Goal: Task Accomplishment & Management: Complete application form

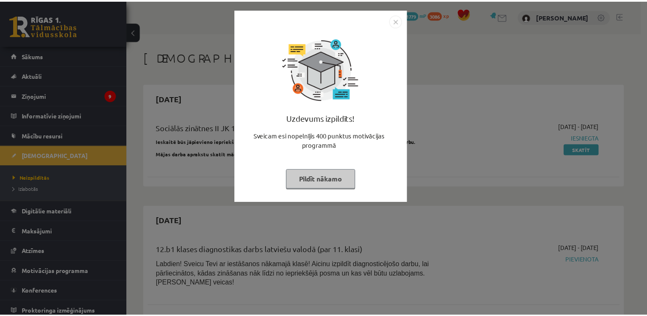
scroll to position [589, 0]
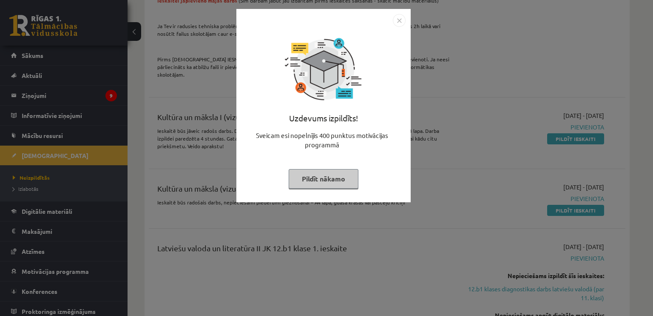
click at [342, 183] on button "Pildīt nākamo" at bounding box center [324, 179] width 70 height 20
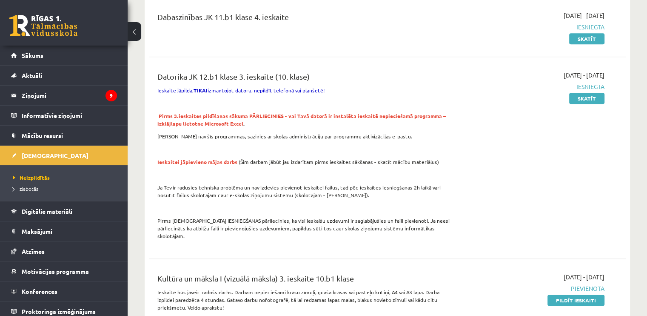
scroll to position [427, 0]
click at [220, 145] on p at bounding box center [304, 149] width 294 height 8
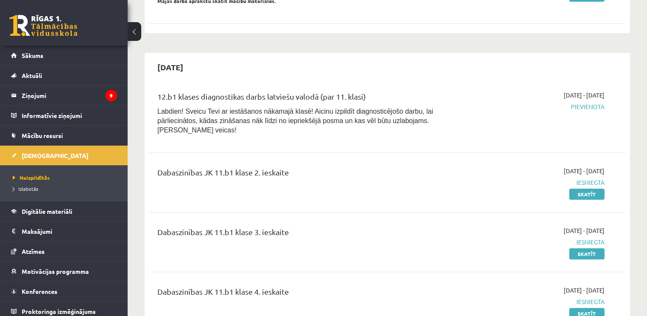
scroll to position [0, 0]
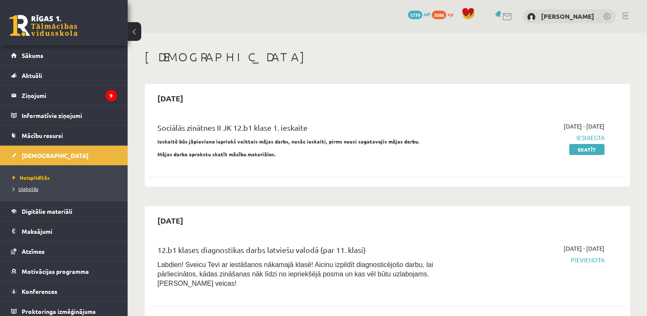
click at [28, 187] on span "Izlabotās" at bounding box center [26, 188] width 26 height 7
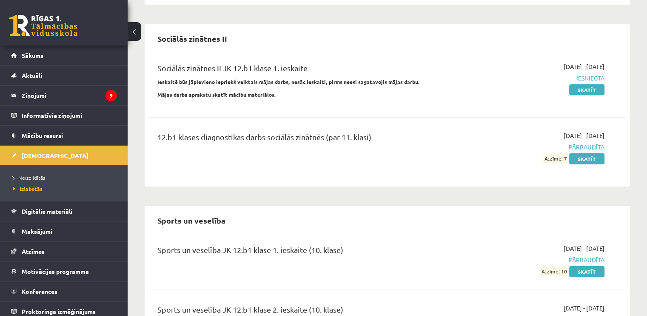
scroll to position [3203, 0]
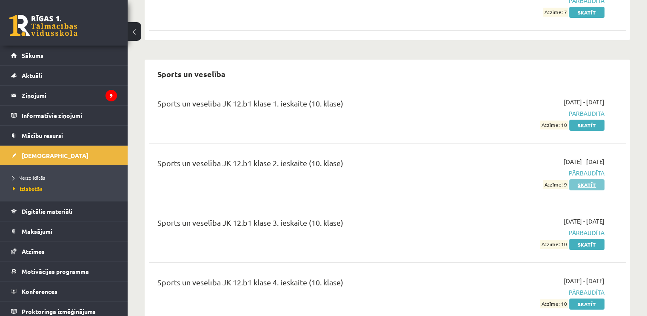
click at [578, 179] on link "Skatīt" at bounding box center [586, 184] width 35 height 11
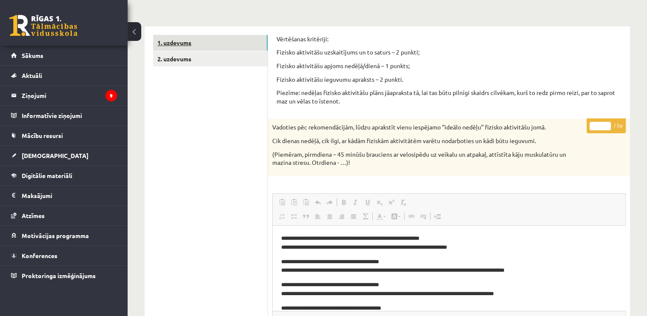
scroll to position [102, 0]
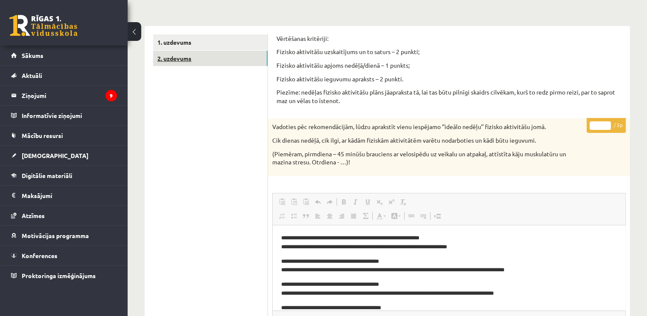
click at [162, 59] on link "2. uzdevums" at bounding box center [210, 59] width 114 height 16
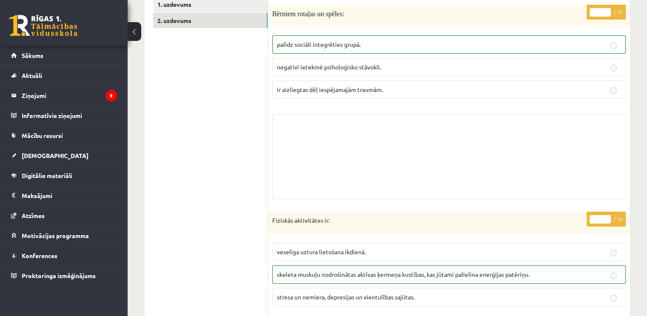
scroll to position [0, 0]
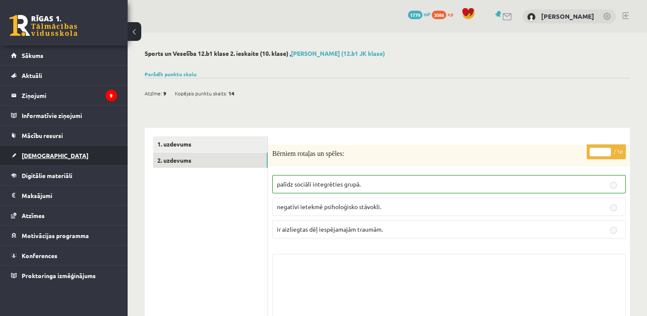
click at [53, 149] on link "[DEMOGRAPHIC_DATA]" at bounding box center [64, 155] width 106 height 20
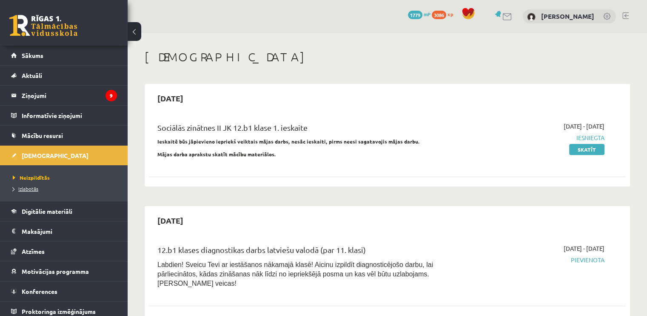
click at [26, 188] on span "Izlabotās" at bounding box center [26, 188] width 26 height 7
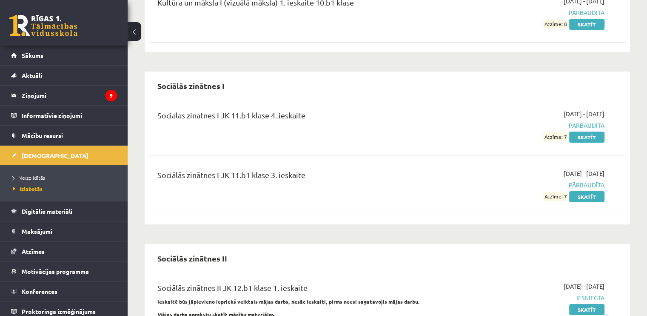
scroll to position [2836, 0]
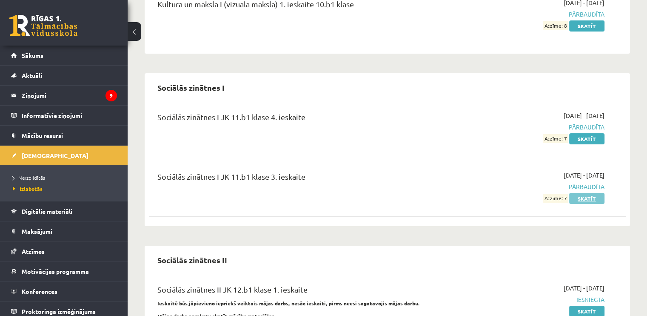
click at [583, 193] on link "Skatīt" at bounding box center [586, 198] width 35 height 11
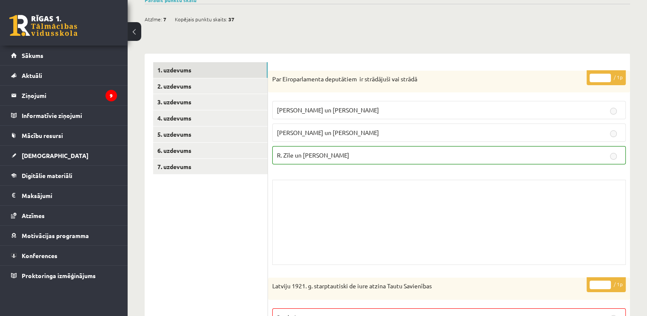
scroll to position [73, 0]
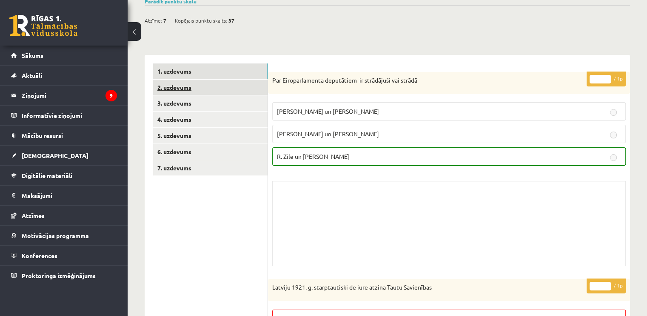
click at [213, 85] on link "2. uzdevums" at bounding box center [210, 88] width 114 height 16
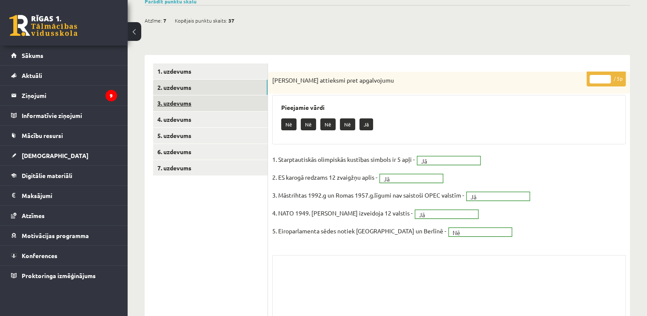
click at [213, 101] on link "3. uzdevums" at bounding box center [210, 103] width 114 height 16
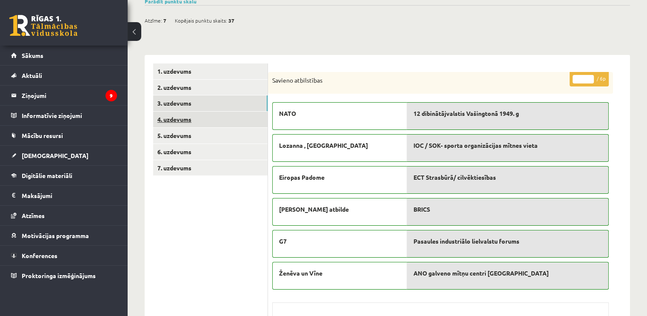
click at [209, 116] on link "4. uzdevums" at bounding box center [210, 119] width 114 height 16
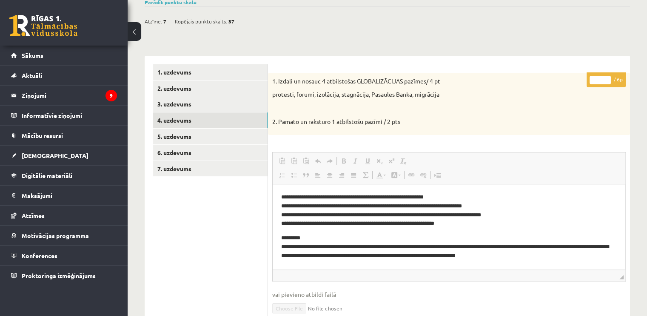
scroll to position [24, 0]
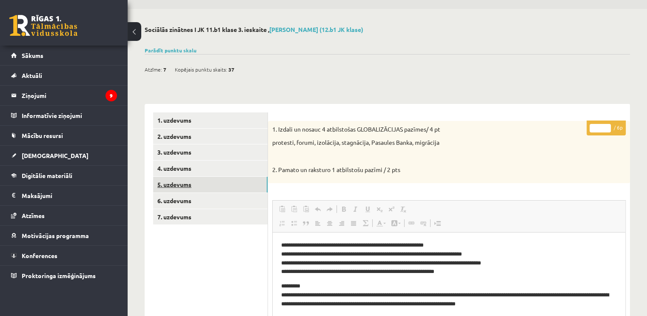
click at [182, 183] on link "5. uzdevums" at bounding box center [210, 184] width 114 height 16
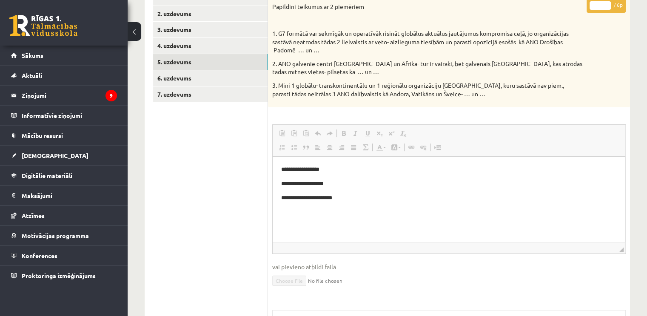
scroll to position [139, 0]
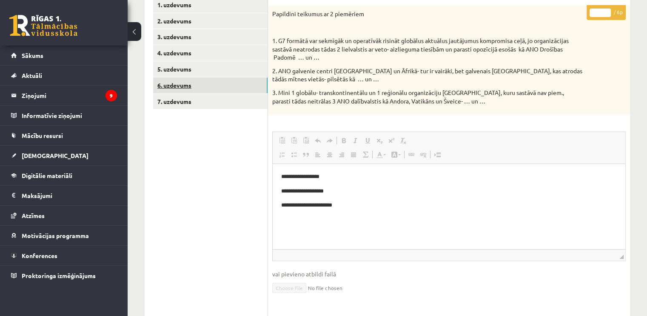
click at [174, 87] on link "6. uzdevums" at bounding box center [210, 85] width 114 height 16
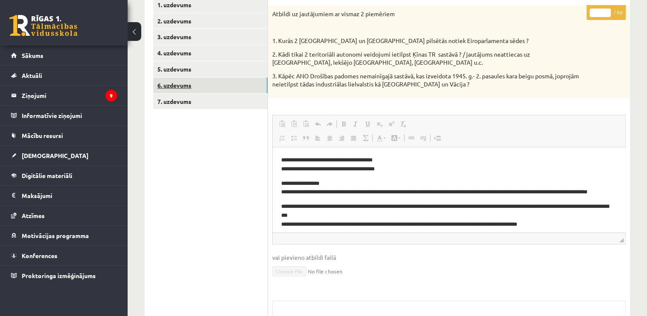
scroll to position [0, 0]
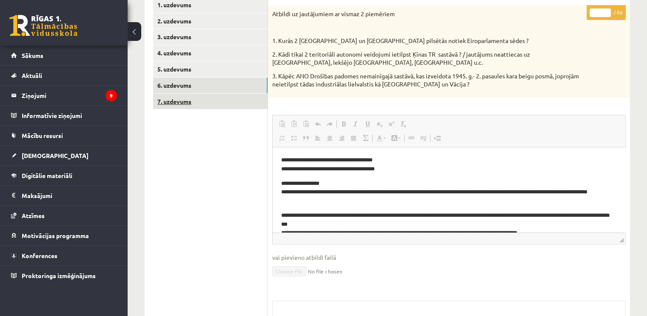
click at [176, 99] on link "7. uzdevums" at bounding box center [210, 102] width 114 height 16
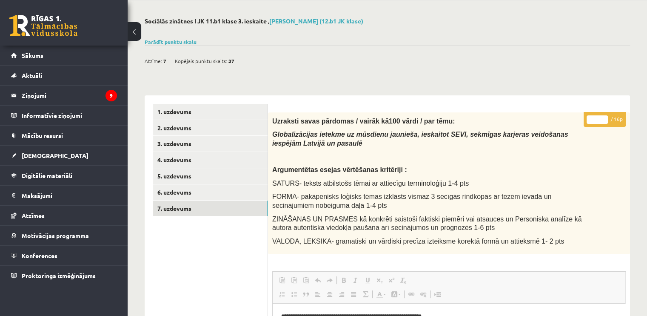
scroll to position [23, 0]
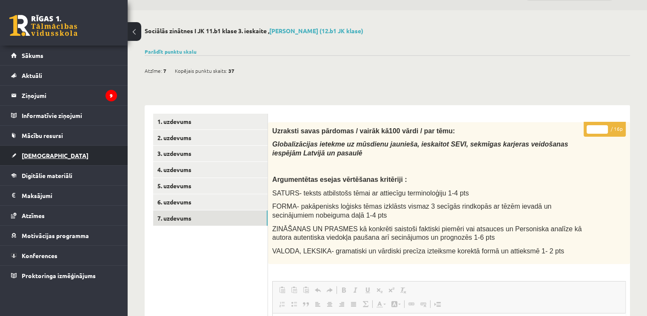
click at [38, 156] on span "[DEMOGRAPHIC_DATA]" at bounding box center [55, 155] width 67 height 8
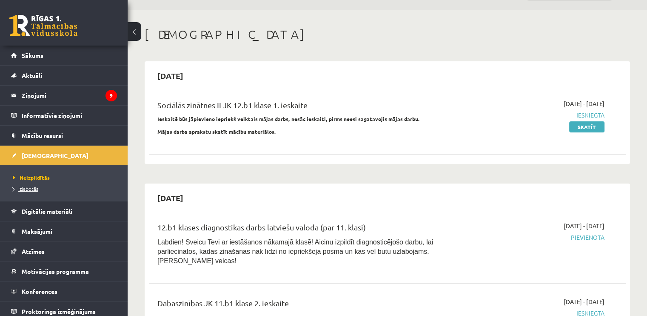
click at [28, 190] on span "Izlabotās" at bounding box center [26, 188] width 26 height 7
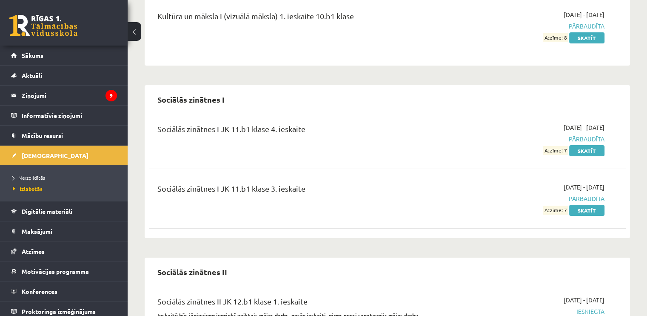
scroll to position [2812, 0]
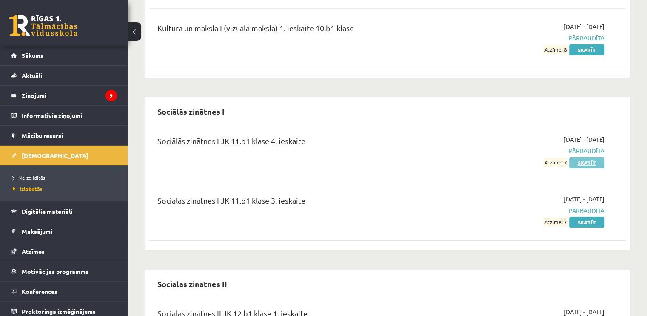
click at [584, 157] on link "Skatīt" at bounding box center [586, 162] width 35 height 11
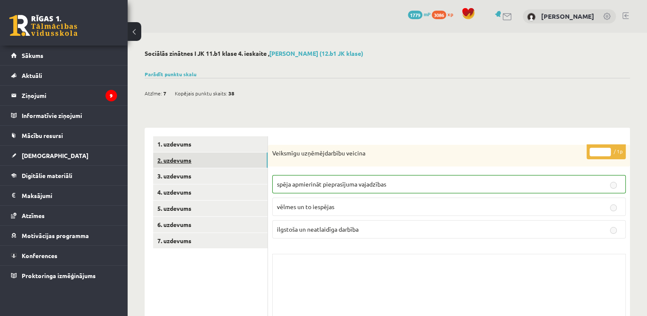
click at [223, 165] on link "2. uzdevums" at bounding box center [210, 160] width 114 height 16
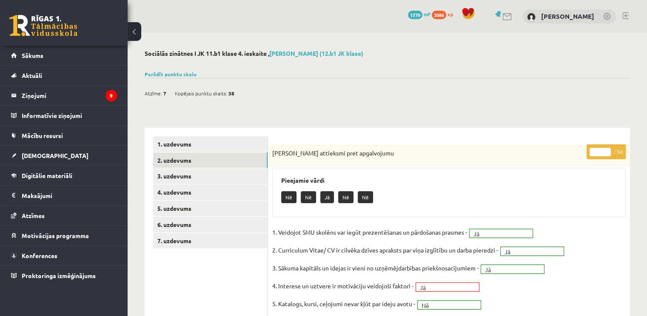
scroll to position [122, 0]
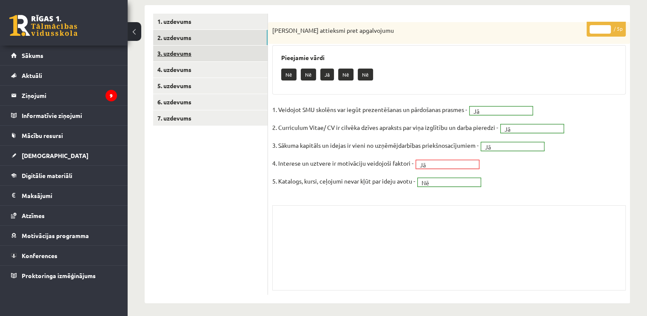
click at [189, 49] on link "3. uzdevums" at bounding box center [210, 54] width 114 height 16
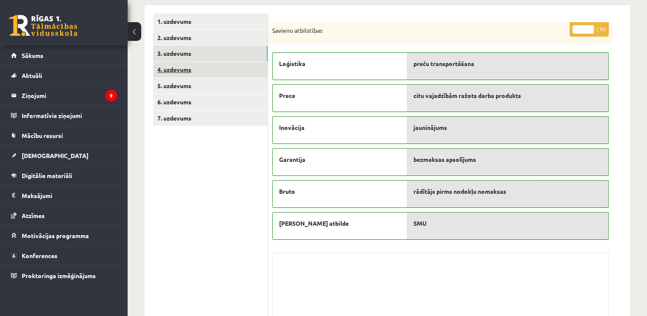
click at [184, 66] on link "4. uzdevums" at bounding box center [210, 70] width 114 height 16
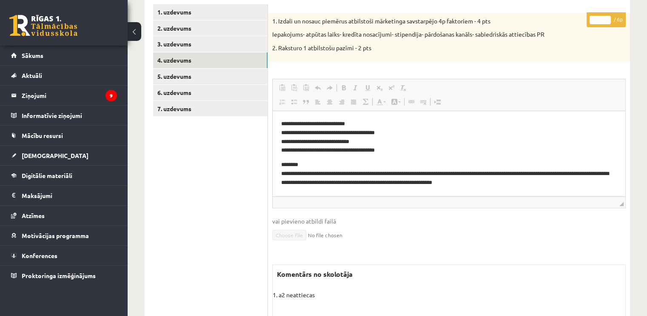
scroll to position [110, 0]
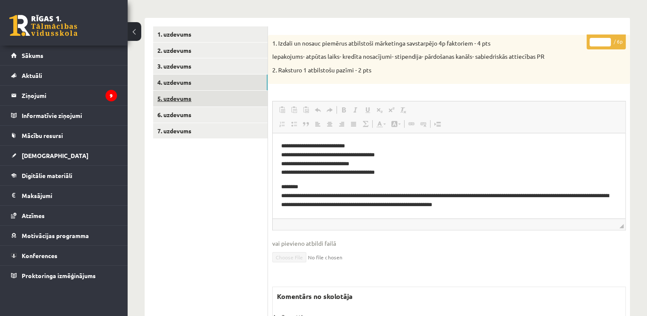
click at [223, 99] on link "5. uzdevums" at bounding box center [210, 99] width 114 height 16
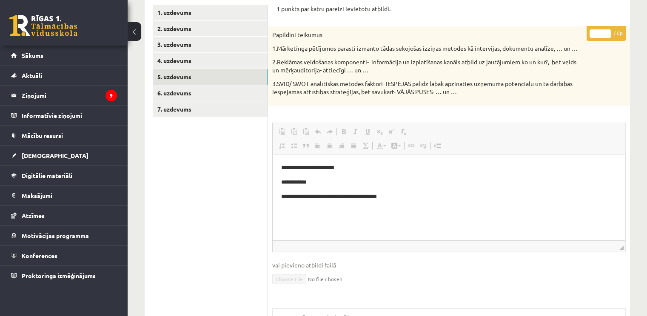
scroll to position [0, 0]
click at [220, 92] on link "6. uzdevums" at bounding box center [210, 93] width 114 height 16
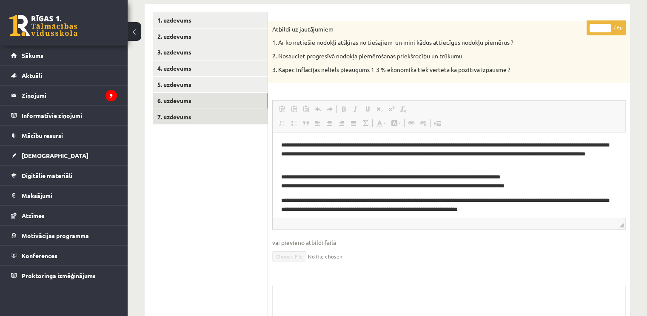
click at [194, 118] on link "7. uzdevums" at bounding box center [210, 117] width 114 height 16
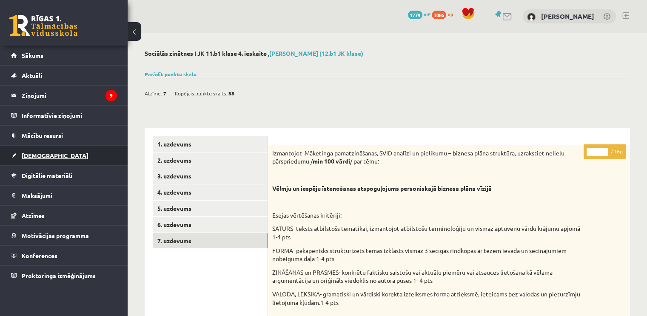
click at [28, 164] on link "[DEMOGRAPHIC_DATA]" at bounding box center [64, 155] width 106 height 20
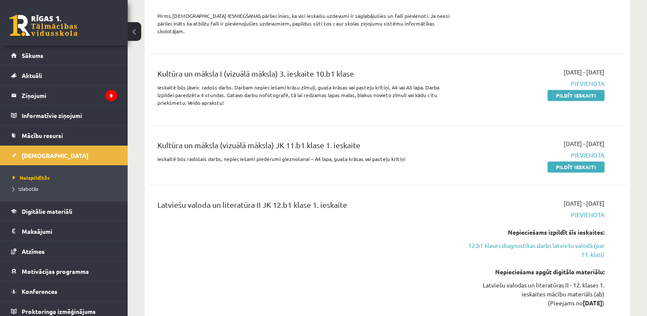
scroll to position [631, 0]
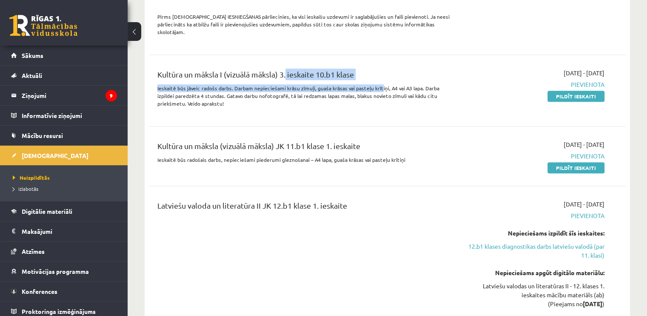
drag, startPoint x: 284, startPoint y: 63, endPoint x: 376, endPoint y: 72, distance: 92.3
click at [376, 72] on div "Kultūra un māksla I (vizuālā māksla) 3. ieskaite 10.b1 klase Ieskaitē būs jāvei…" at bounding box center [304, 90] width 307 height 44
click at [23, 187] on span "Izlabotās" at bounding box center [26, 188] width 26 height 7
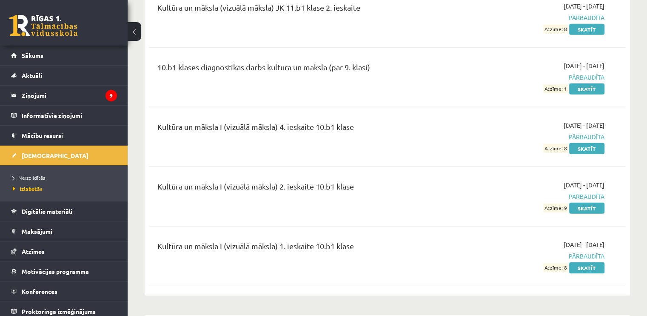
scroll to position [2594, 0]
click at [32, 177] on span "Neizpildītās" at bounding box center [29, 177] width 32 height 7
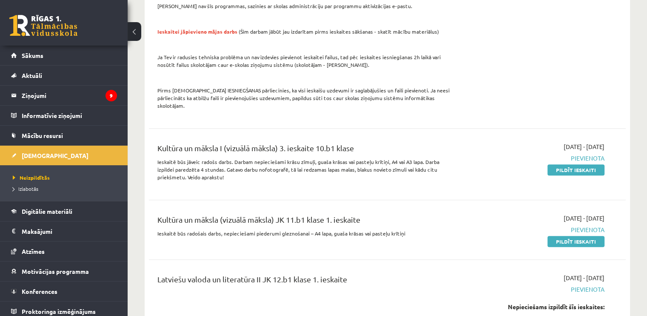
scroll to position [558, 0]
click at [575, 164] on link "Pildīt ieskaiti" at bounding box center [575, 169] width 57 height 11
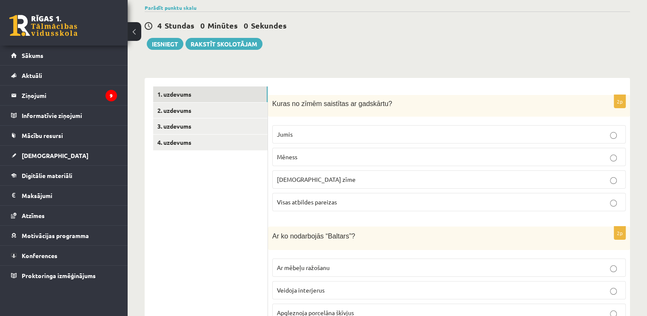
scroll to position [105, 0]
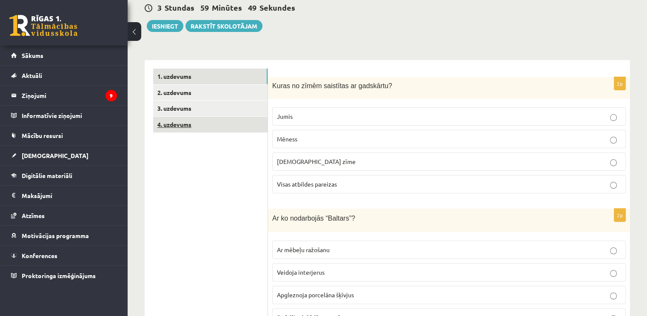
click at [187, 123] on link "4. uzdevums" at bounding box center [210, 125] width 114 height 16
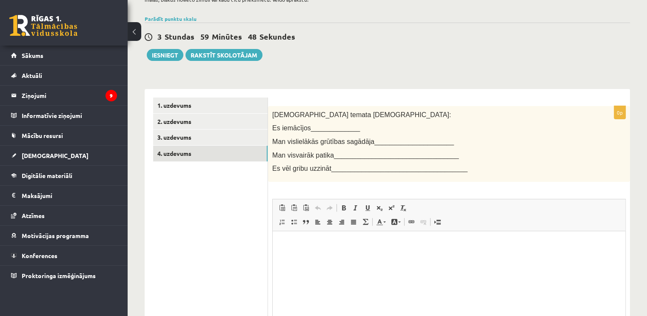
scroll to position [0, 0]
click at [184, 135] on link "3. uzdevums" at bounding box center [210, 137] width 114 height 16
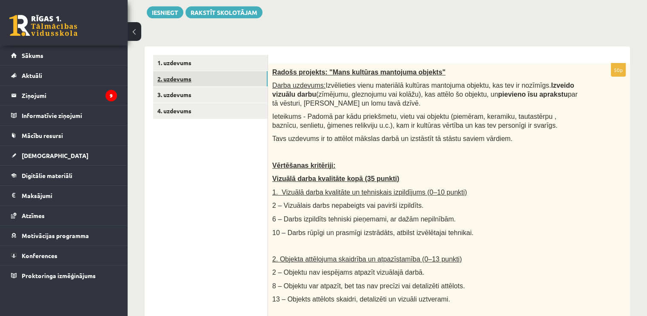
click at [179, 76] on link "2. uzdevums" at bounding box center [210, 79] width 114 height 16
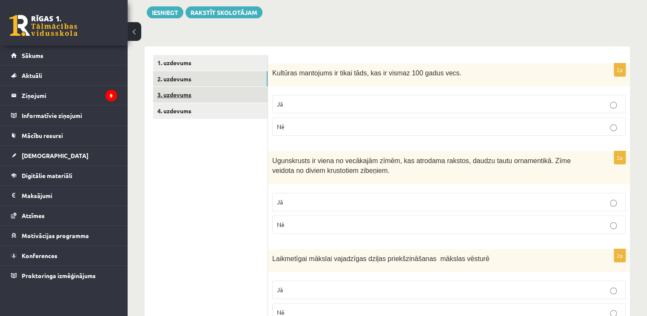
click at [182, 92] on link "3. uzdevums" at bounding box center [210, 95] width 114 height 16
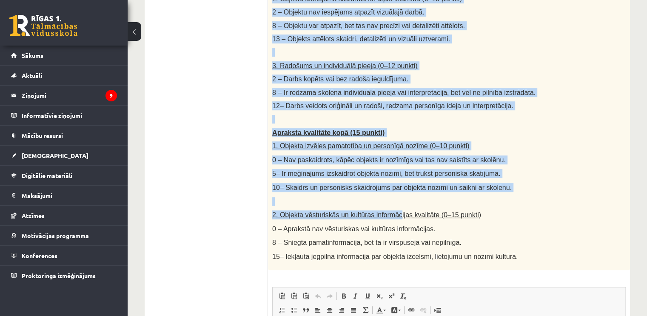
scroll to position [501, 0]
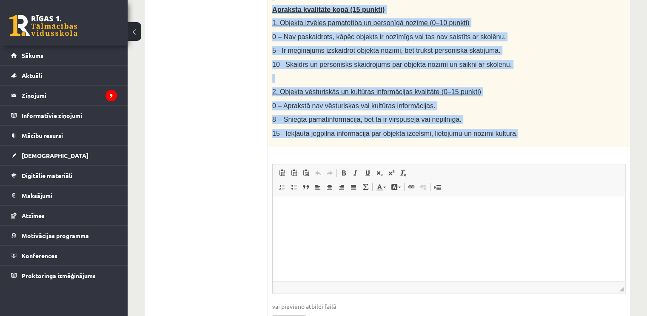
drag, startPoint x: 273, startPoint y: 72, endPoint x: 525, endPoint y: 133, distance: 259.7
copy div "Loremi dolorsit: "Amet consecte adipiscin elitsed" Doeiu temporin: Utlaboreetd …"
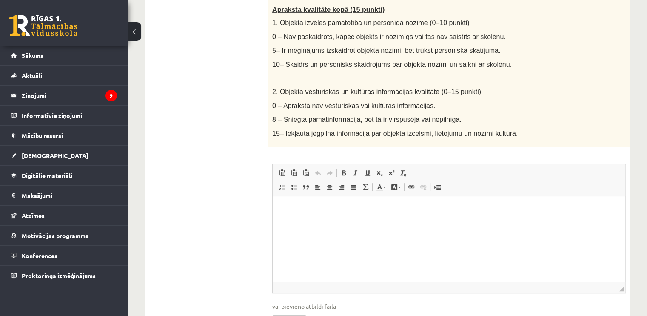
click at [228, 120] on ul "1. uzdevums 2. uzdevums 3. uzdevums 4. uzdevums" at bounding box center [210, 6] width 115 height 669
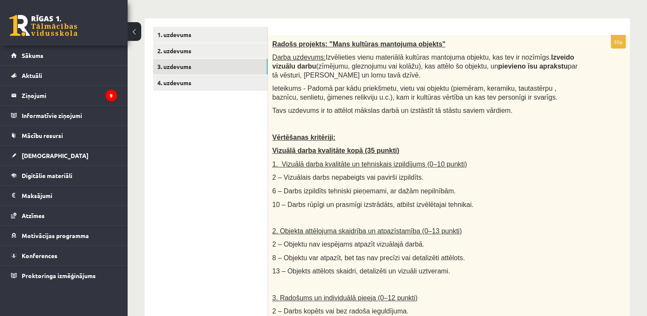
scroll to position [76, 0]
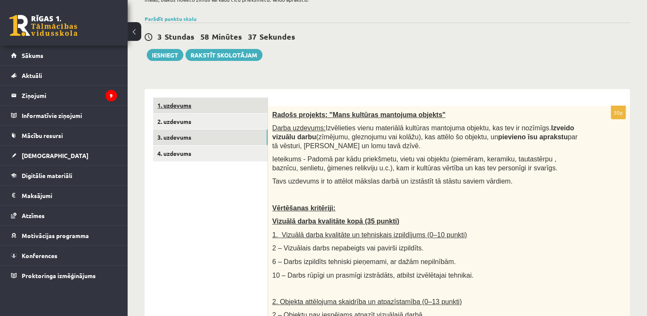
click at [168, 101] on link "1. uzdevums" at bounding box center [210, 105] width 114 height 16
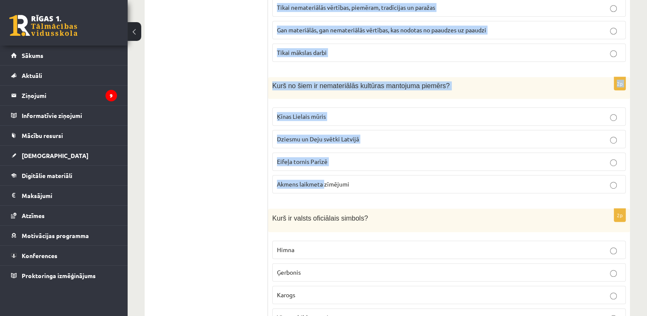
scroll to position [671, 0]
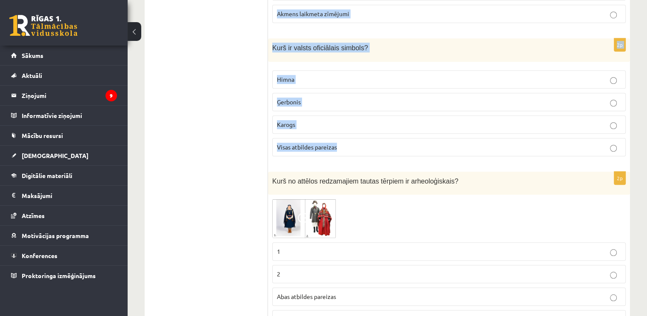
drag, startPoint x: 273, startPoint y: 112, endPoint x: 361, endPoint y: 136, distance: 91.5
copy form "Lorem ip dolor sitametco ad elitseddo? Eiusm Tempor Incid utla Etdol magnaali e…"
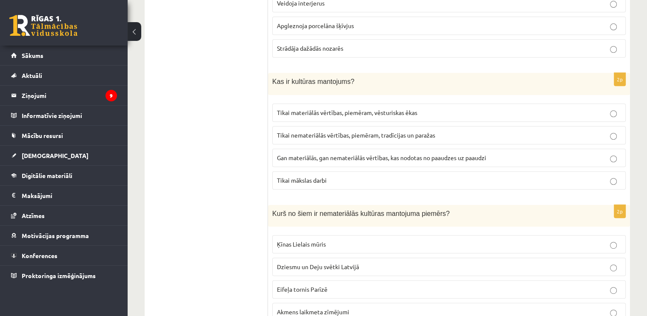
scroll to position [161, 0]
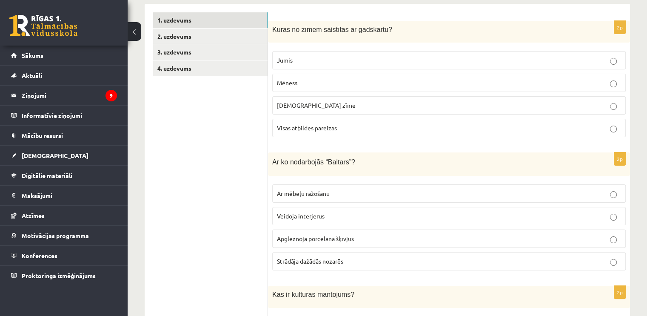
click at [337, 128] on span "Visas atbildes pareizas" at bounding box center [307, 128] width 60 height 8
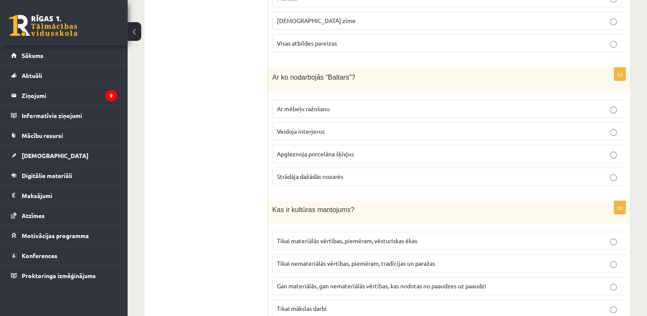
scroll to position [246, 0]
click at [344, 151] on span "Apgleznoja porcelāna šķīvjus" at bounding box center [315, 153] width 77 height 8
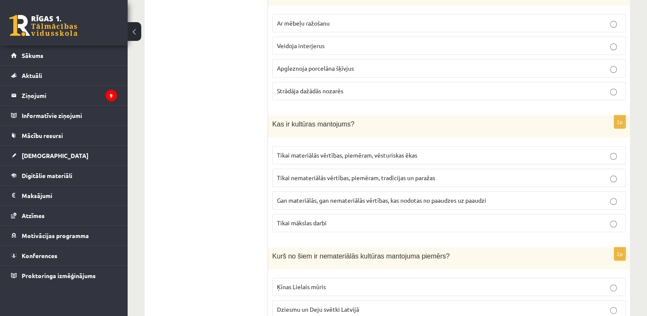
scroll to position [416, 0]
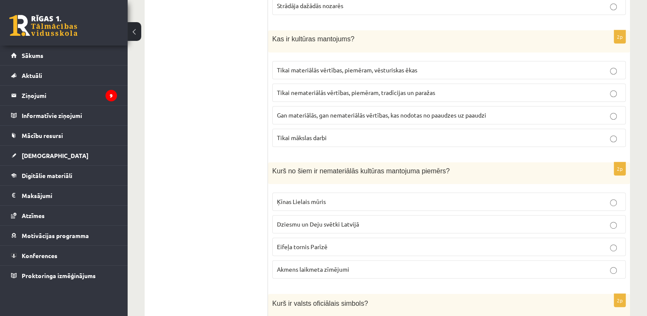
click at [351, 112] on span "Gan materiālās, gan nemateriālās vērtības, kas nodotas no paaudzes uz paaudzi" at bounding box center [381, 115] width 209 height 8
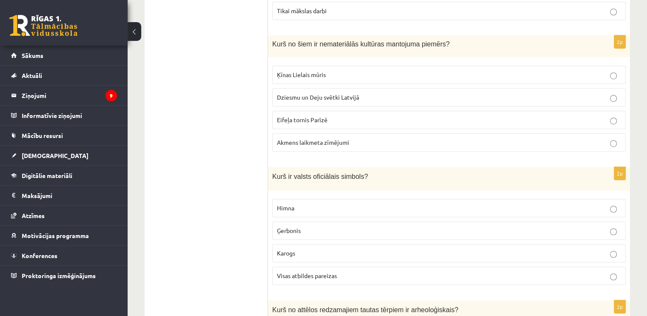
scroll to position [544, 0]
click at [318, 95] on span "Dziesmu un Deju svētki Latvijā" at bounding box center [318, 96] width 82 height 8
click at [329, 270] on span "Visas atbildes pareizas" at bounding box center [307, 274] width 60 height 8
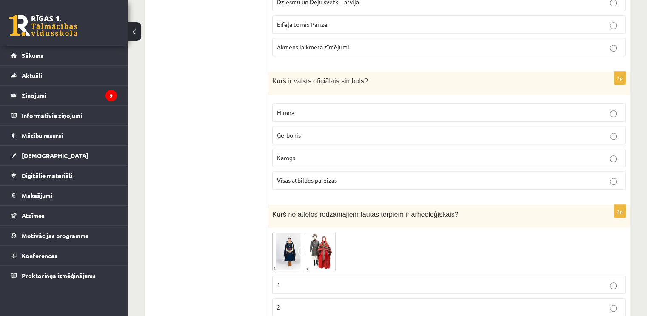
scroll to position [680, 0]
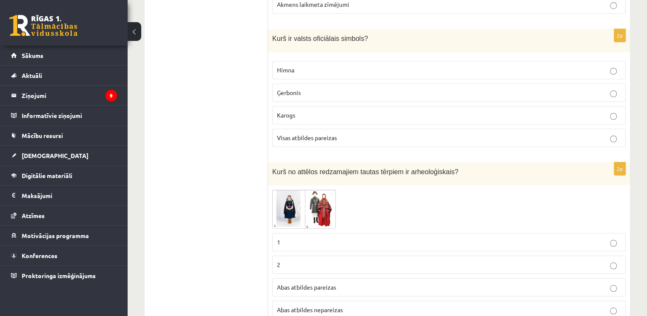
click at [309, 197] on img at bounding box center [304, 208] width 64 height 39
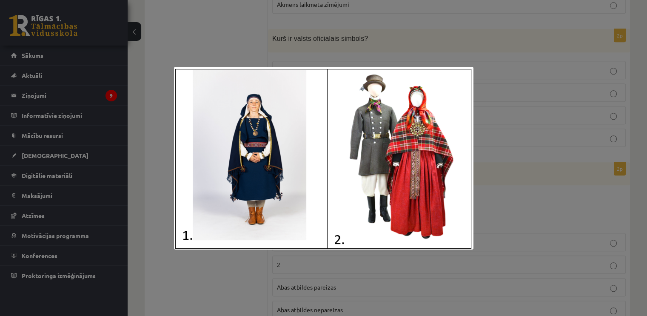
click at [525, 143] on div at bounding box center [323, 158] width 647 height 316
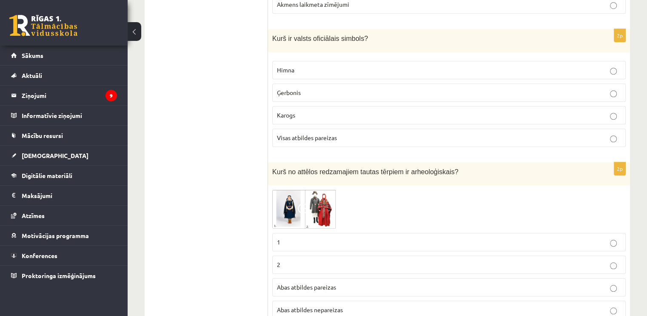
click at [295, 196] on img at bounding box center [304, 208] width 64 height 39
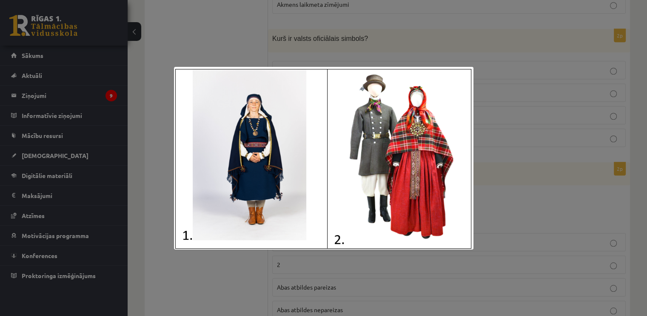
click at [347, 48] on div at bounding box center [323, 158] width 647 height 316
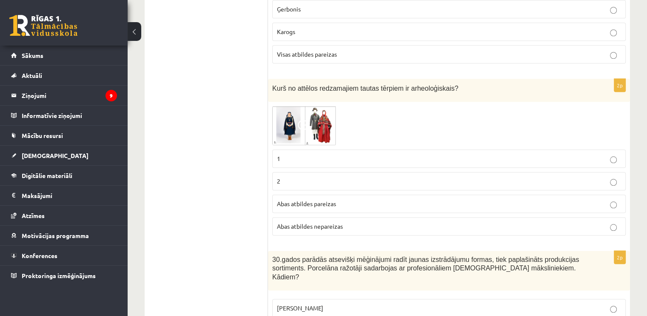
scroll to position [766, 0]
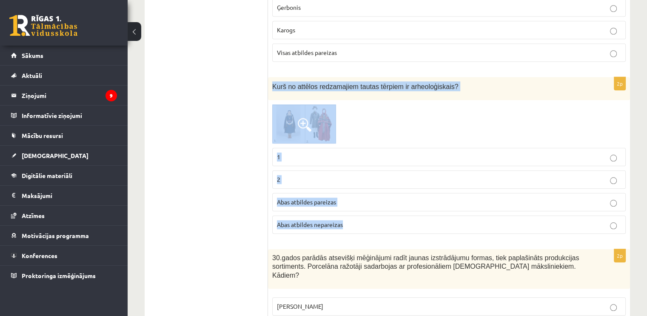
drag, startPoint x: 272, startPoint y: 82, endPoint x: 350, endPoint y: 209, distance: 149.1
click at [350, 209] on div "2p Kurš no attēlos redzamajiem tautas tērpiem ir arheoloģiskais? 1 2 Abas atbil…" at bounding box center [449, 158] width 362 height 163
copy div "Kurš no attēlos redzamajiem tautas tērpiem ir arheoloģiskais? 1 2 Abas atbildes…"
click at [301, 155] on p "1" at bounding box center [449, 156] width 344 height 9
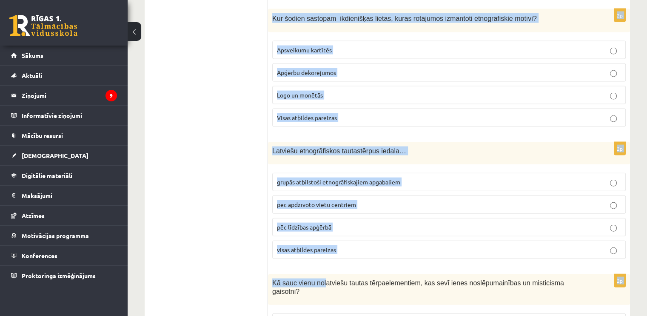
scroll to position [1952, 0]
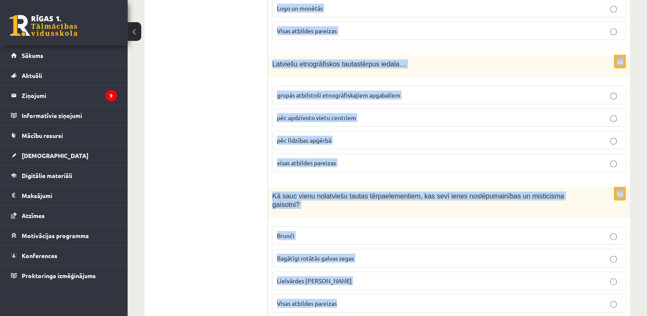
drag, startPoint x: 272, startPoint y: 164, endPoint x: 360, endPoint y: 273, distance: 140.1
copy form "30.gados parādās atsevišķi mēģinājumi radīt jaunas izstrādājumu formas, tiek pa…"
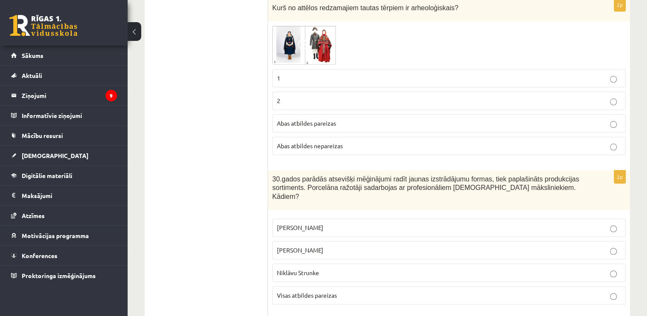
scroll to position [931, 0]
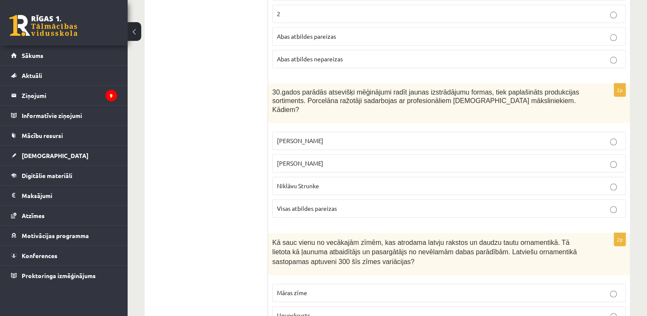
click at [359, 204] on p "Visas atbildes pareizas" at bounding box center [449, 208] width 344 height 9
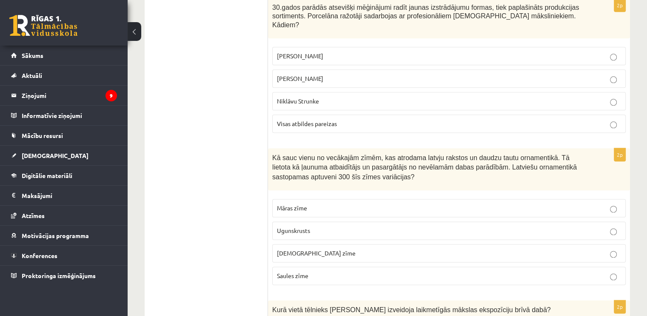
scroll to position [1016, 0]
click at [314, 225] on p "Ugunskrusts" at bounding box center [449, 229] width 344 height 9
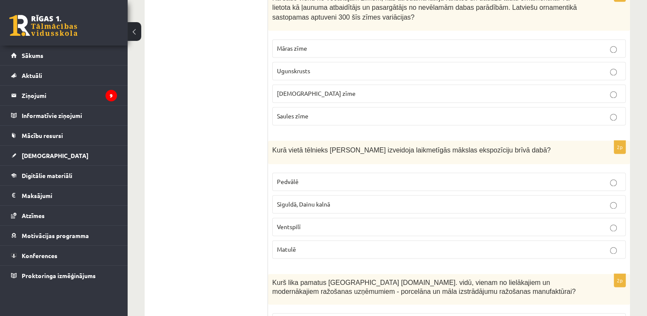
scroll to position [1229, 0]
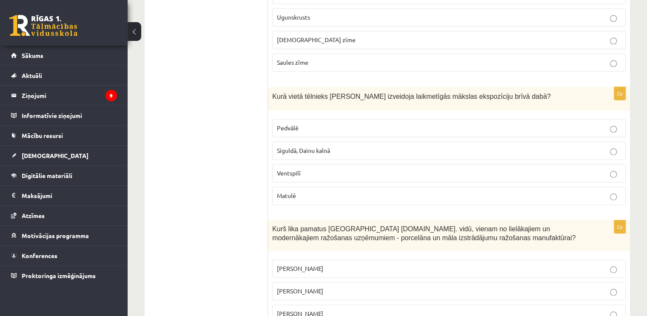
click at [310, 123] on p "Pedvālē" at bounding box center [449, 127] width 344 height 9
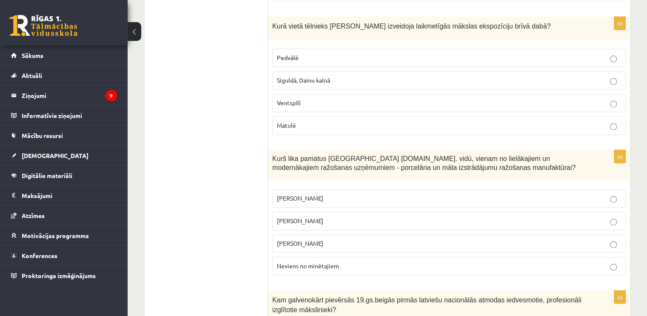
scroll to position [1356, 0]
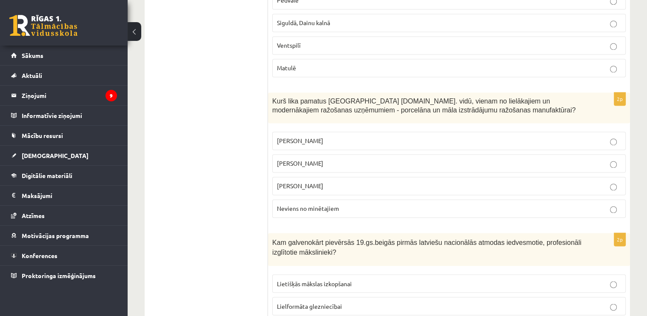
click at [302, 137] on span "Sidors Kuzņecovs" at bounding box center [300, 141] width 46 height 8
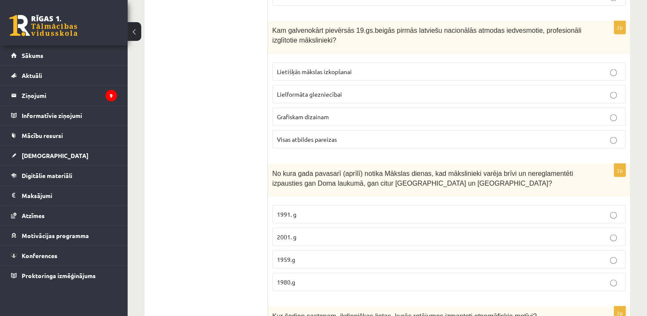
scroll to position [1569, 0]
click at [329, 134] on p "Visas atbildes pareizas" at bounding box center [449, 138] width 344 height 9
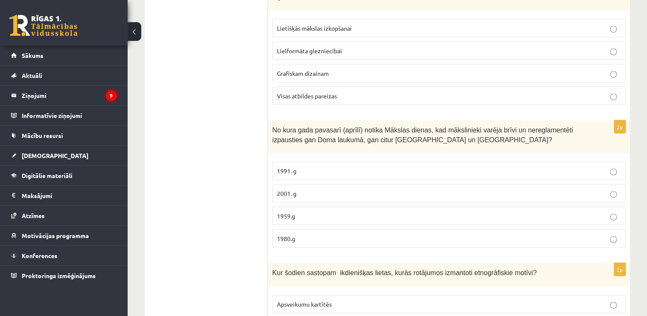
scroll to position [1654, 0]
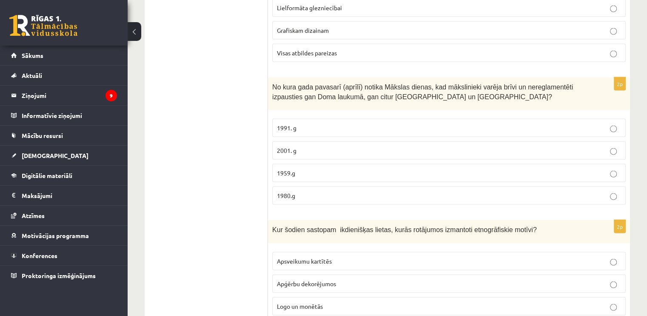
click at [310, 191] on p "1980.g" at bounding box center [449, 195] width 344 height 9
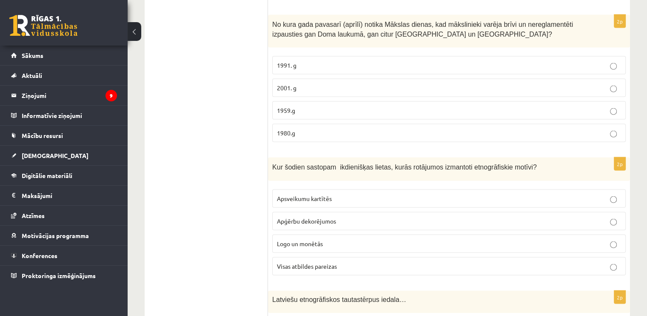
scroll to position [1824, 0]
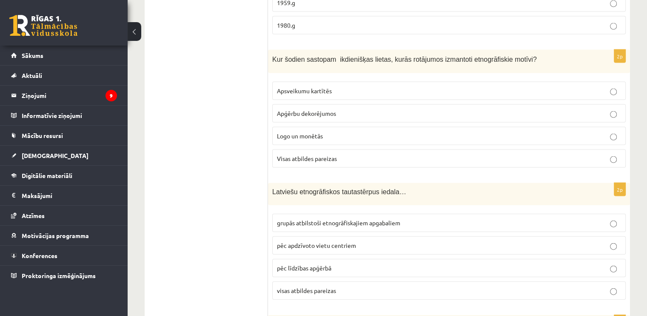
click at [289, 154] on p "Visas atbildes pareizas" at bounding box center [449, 158] width 344 height 9
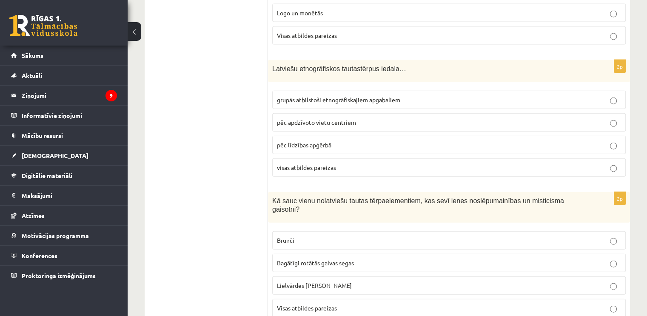
scroll to position [1952, 0]
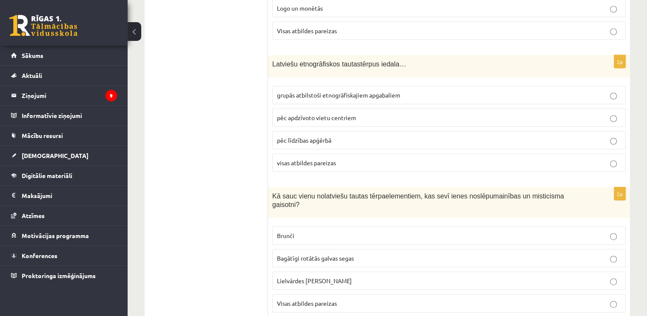
click at [323, 91] on span "grupās atbilstoši etnogrāfiskajiem apgabaliem" at bounding box center [338, 95] width 123 height 8
click at [336, 154] on label "visas atbildes pareizas" at bounding box center [448, 163] width 353 height 18
click at [288, 276] on span "Lielvārdes [PERSON_NAME]" at bounding box center [314, 280] width 75 height 8
drag, startPoint x: 273, startPoint y: 175, endPoint x: 640, endPoint y: 175, distance: 366.6
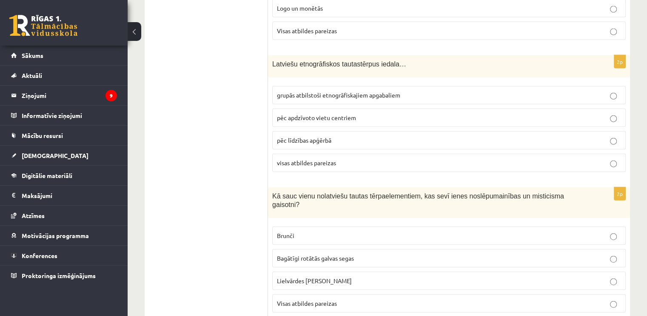
copy span "Kā sauc vienu no latviešu tautas tērpa elementiem, kas sevī ienes noslēpumainīb…"
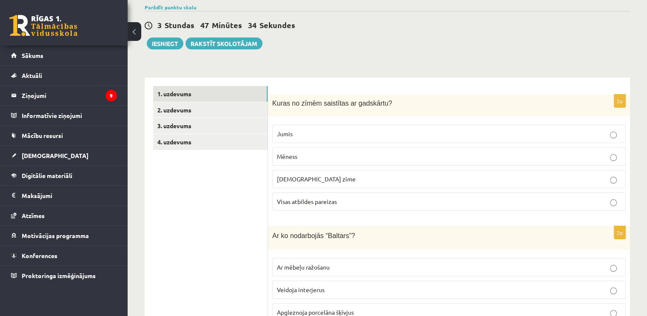
scroll to position [80, 0]
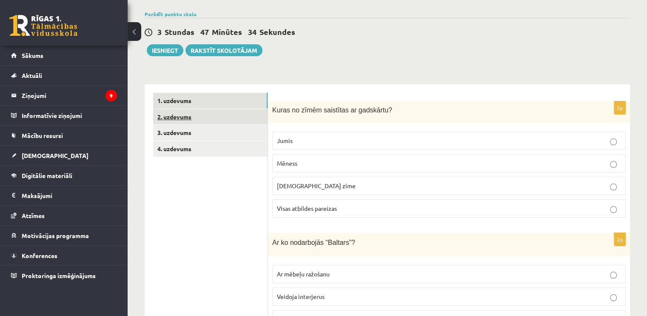
click at [189, 113] on link "2. uzdevums" at bounding box center [210, 117] width 114 height 16
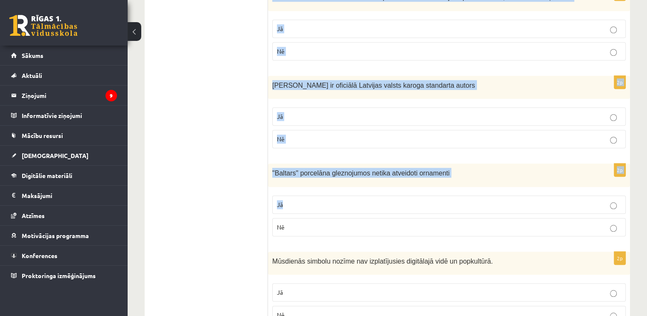
scroll to position [767, 0]
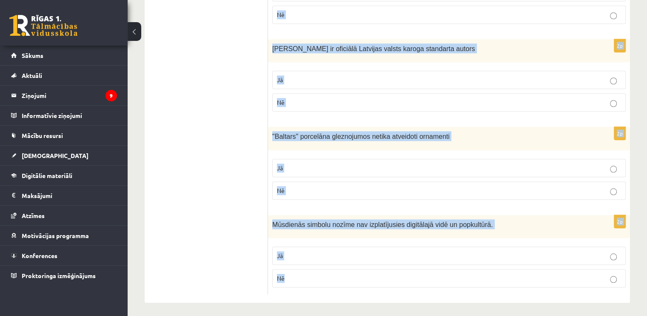
drag, startPoint x: 272, startPoint y: 109, endPoint x: 340, endPoint y: 288, distance: 191.5
copy form "Kultūras mantojums ir tikai tāds, kas ir vismaz 100 gadus vecs. Jā Nē 2p Ugunsk…"
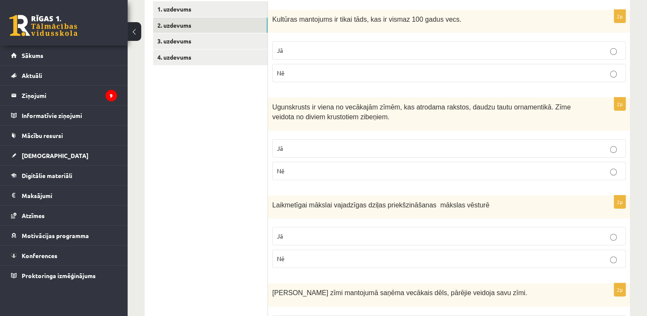
drag, startPoint x: 233, startPoint y: 168, endPoint x: 217, endPoint y: 212, distance: 46.8
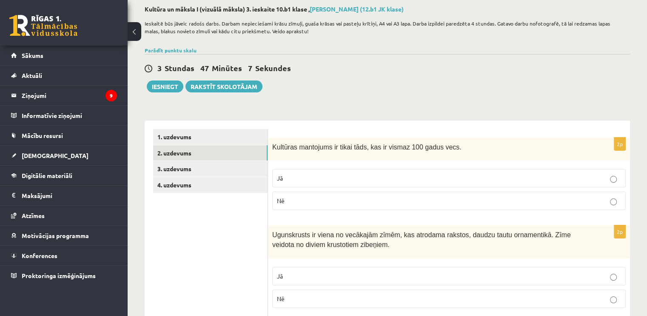
click at [312, 202] on p "Nē" at bounding box center [449, 200] width 344 height 9
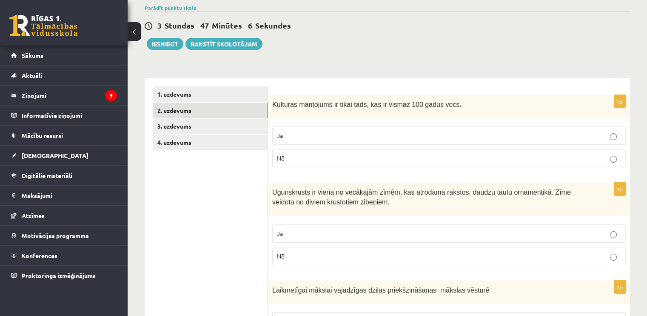
click at [308, 229] on p "Jā" at bounding box center [449, 233] width 344 height 9
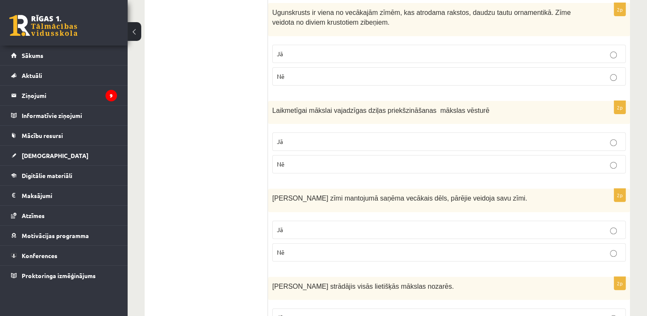
scroll to position [299, 0]
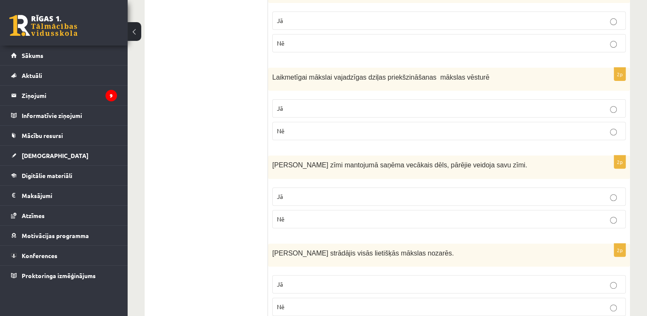
click at [320, 132] on p "Nē" at bounding box center [449, 130] width 344 height 9
click at [324, 192] on p "Jā" at bounding box center [449, 196] width 344 height 9
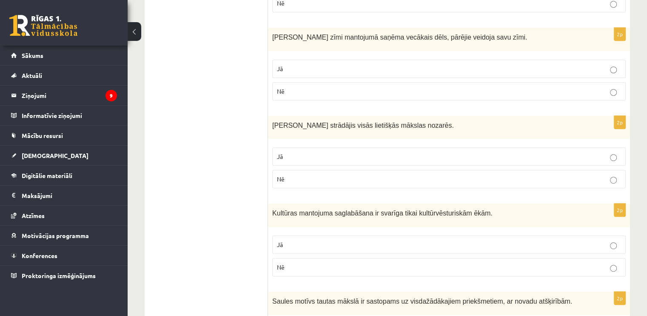
click at [305, 149] on label "Jā" at bounding box center [448, 156] width 353 height 18
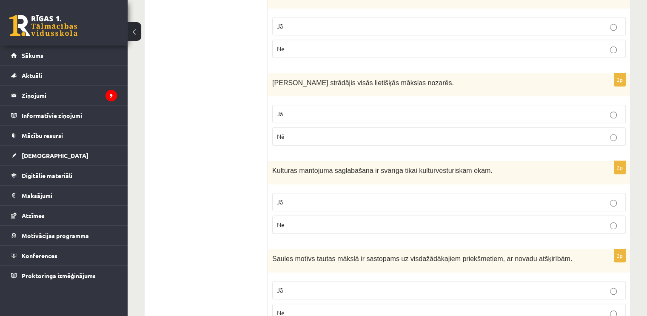
scroll to position [512, 0]
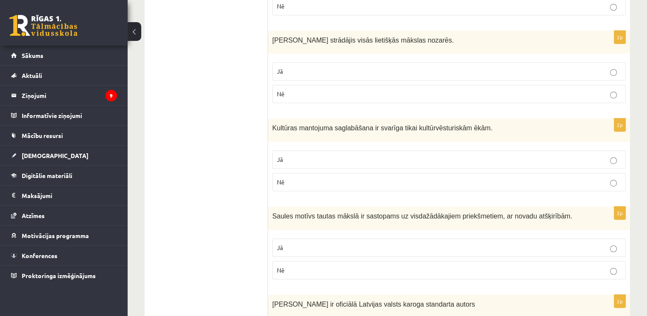
click at [305, 179] on p "Nē" at bounding box center [449, 181] width 344 height 9
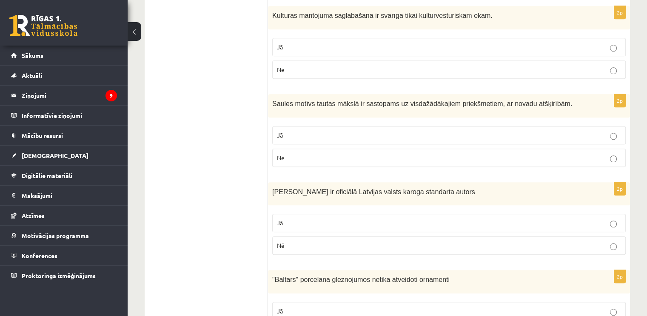
scroll to position [640, 0]
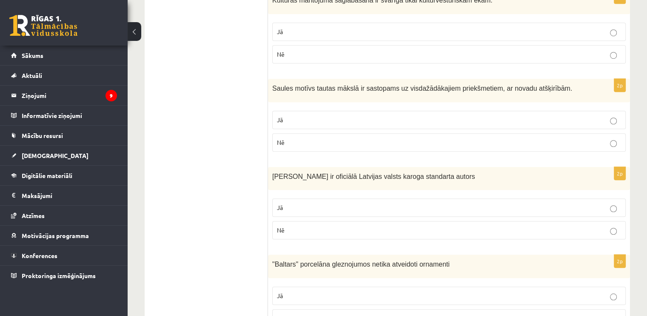
click at [323, 115] on p "Jā" at bounding box center [449, 119] width 344 height 9
click at [298, 198] on label "Jā" at bounding box center [448, 207] width 353 height 18
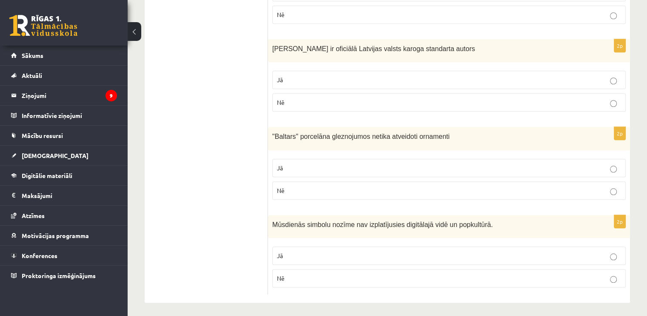
drag, startPoint x: 302, startPoint y: 189, endPoint x: 308, endPoint y: 235, distance: 46.0
click at [302, 190] on p "Nē" at bounding box center [449, 190] width 344 height 9
click at [307, 269] on label "Nē" at bounding box center [448, 278] width 353 height 18
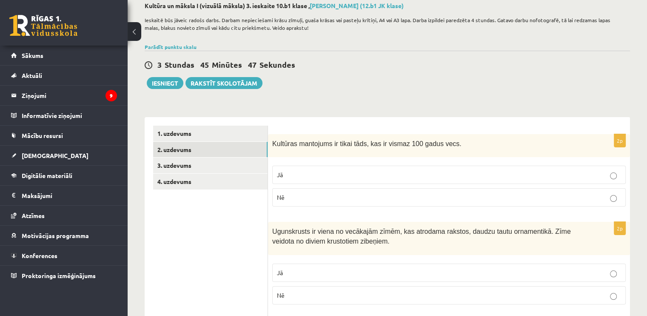
scroll to position [0, 0]
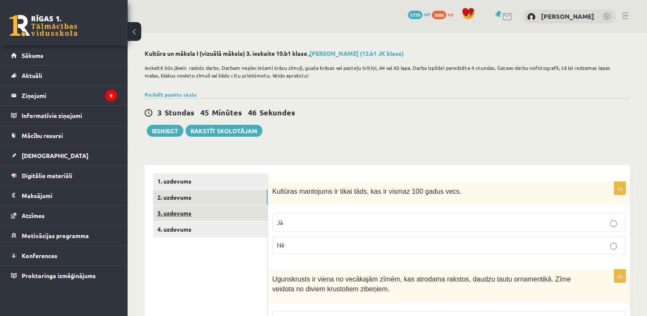
click at [174, 216] on link "3. uzdevums" at bounding box center [210, 213] width 114 height 16
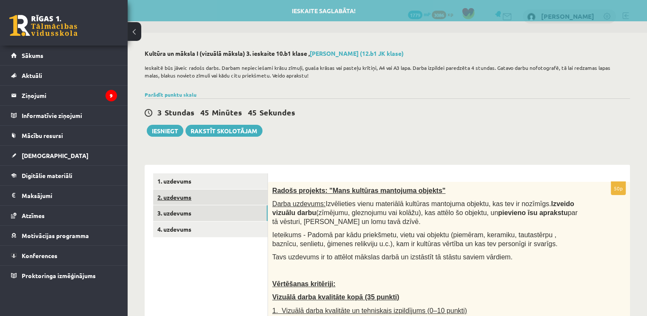
click at [181, 194] on link "2. uzdevums" at bounding box center [210, 197] width 114 height 16
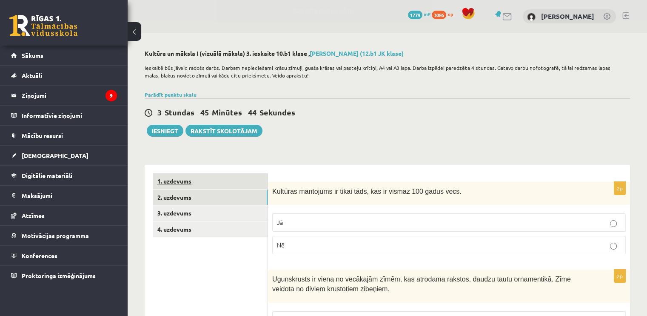
click at [220, 186] on link "1. uzdevums" at bounding box center [210, 181] width 114 height 16
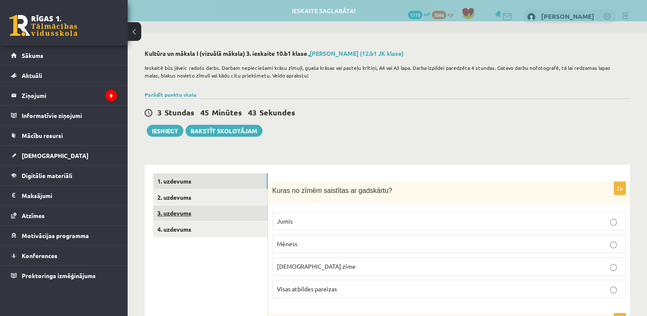
click at [196, 214] on link "3. uzdevums" at bounding box center [210, 213] width 114 height 16
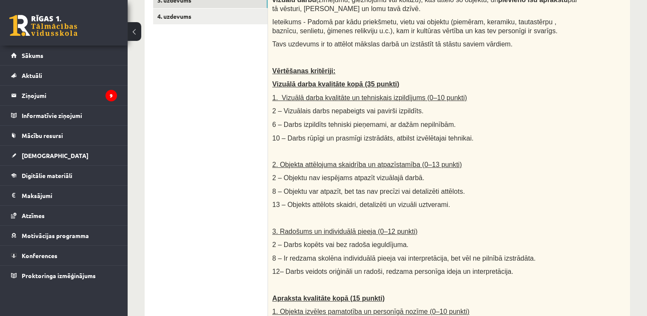
scroll to position [255, 0]
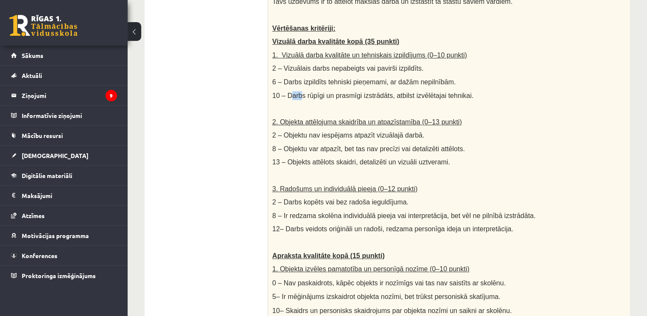
drag, startPoint x: 287, startPoint y: 94, endPoint x: 299, endPoint y: 94, distance: 11.9
click at [299, 94] on span "10 – Darbs rūpīgi un prasmīgi izstrādāts, atbilst izvēlētajai tehnikai." at bounding box center [372, 95] width 201 height 7
click at [310, 95] on span "10 – Darbs rūpīgi un prasmīgi izstrādāts, atbilst izvēlētajai tehnikai." at bounding box center [372, 95] width 201 height 7
drag, startPoint x: 287, startPoint y: 93, endPoint x: 494, endPoint y: 90, distance: 206.7
click at [494, 91] on p "10 – Darbs rūpīgi un prasmīgi izstrādāts, atbilst izvēlētajai tehnikai." at bounding box center [427, 95] width 311 height 9
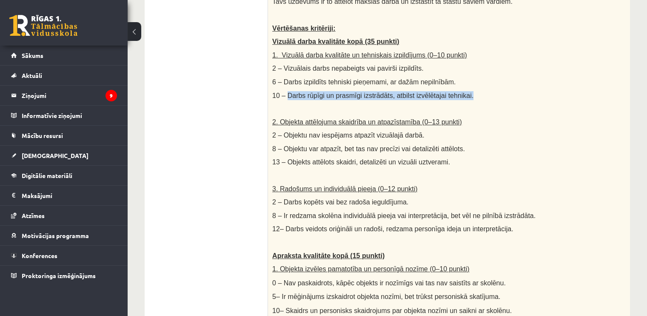
copy span "Darbs rūpīgi un prasmīgi izstrādāts, atbilst izvēlētajai tehnikai."
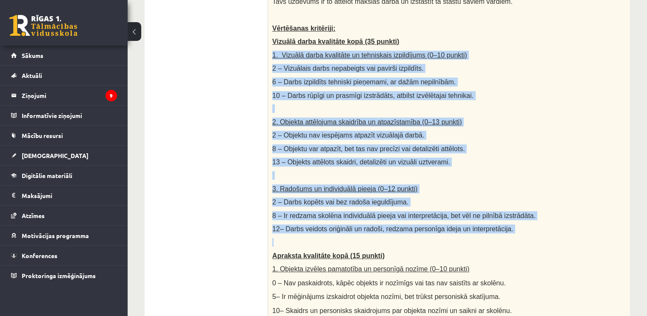
drag, startPoint x: 271, startPoint y: 53, endPoint x: 535, endPoint y: 242, distance: 324.9
click at [535, 242] on div "Radošs projekts: "Mans kultūras mantojuma objekts" Darba uzdevums: Izvēlieties …" at bounding box center [449, 159] width 362 height 466
copy div "1. Vizuālā darba kvalitāte un tehniskais izpildījums (0–10 punkti) 2 – Vizuālai…"
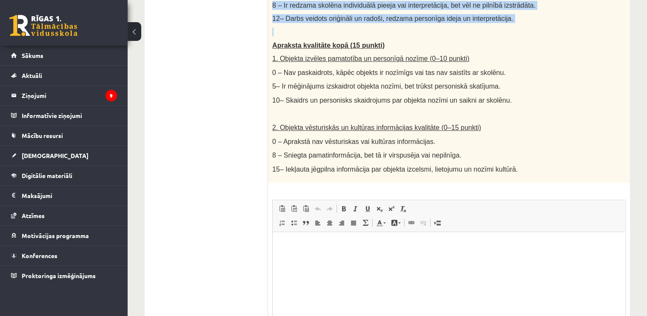
scroll to position [468, 0]
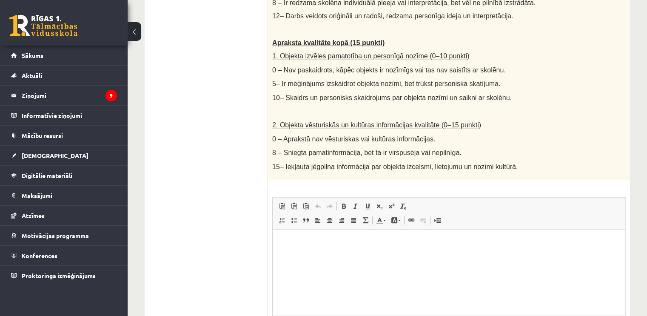
click at [223, 224] on ul "1. uzdevums 2. uzdevums 3. uzdevums 4. uzdevums" at bounding box center [210, 39] width 115 height 669
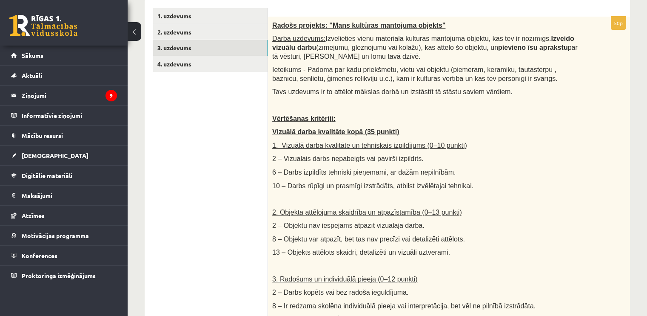
scroll to position [0, 0]
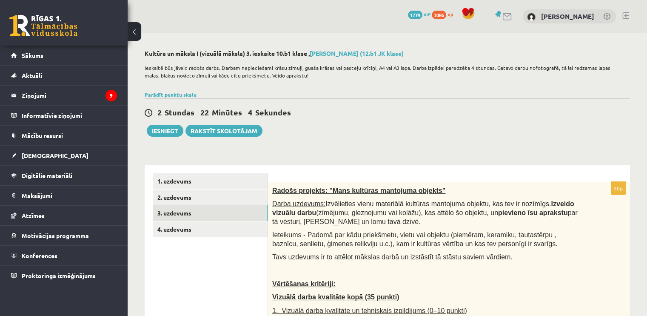
click at [457, 193] on p "Radošs projekts: "Mans kultūras mantojuma objekts"" at bounding box center [427, 190] width 311 height 9
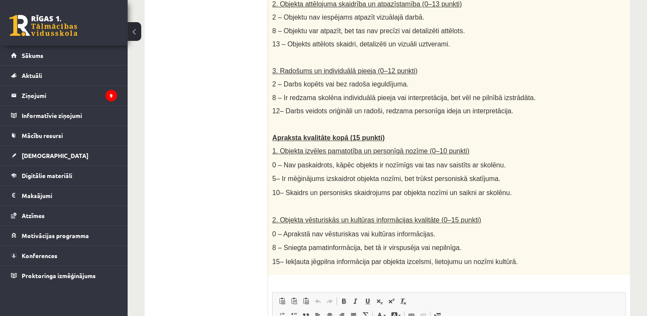
scroll to position [468, 0]
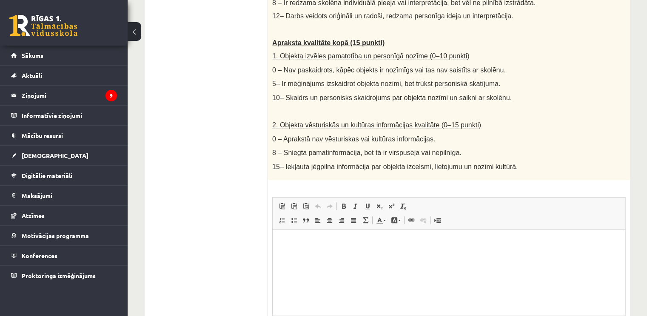
click at [356, 253] on html at bounding box center [449, 242] width 353 height 26
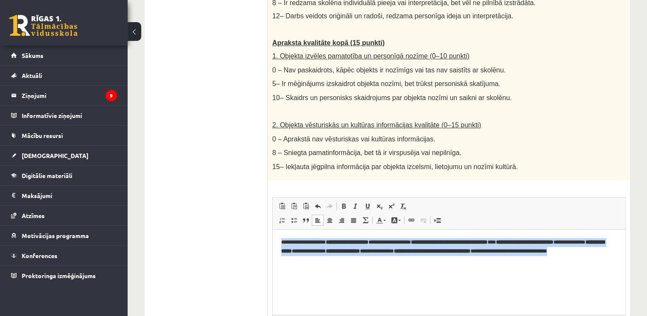
drag, startPoint x: 361, startPoint y: 258, endPoint x: 245, endPoint y: 232, distance: 118.6
click at [273, 232] on html "**********" at bounding box center [449, 250] width 353 height 43
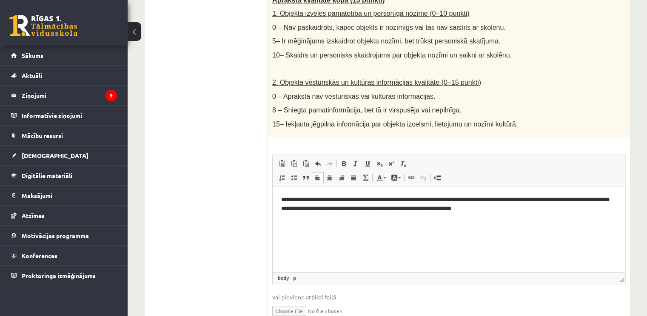
scroll to position [550, 0]
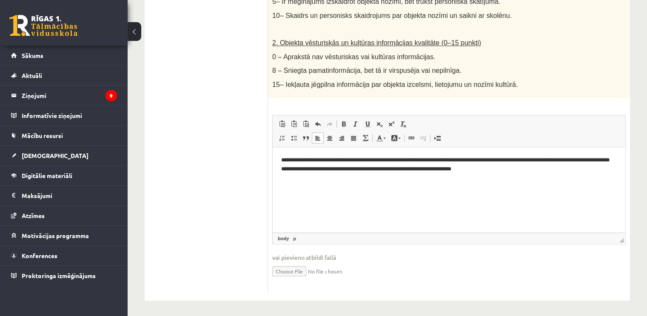
click at [361, 182] on html "**********" at bounding box center [449, 164] width 353 height 35
click at [568, 177] on html "**********" at bounding box center [449, 164] width 353 height 35
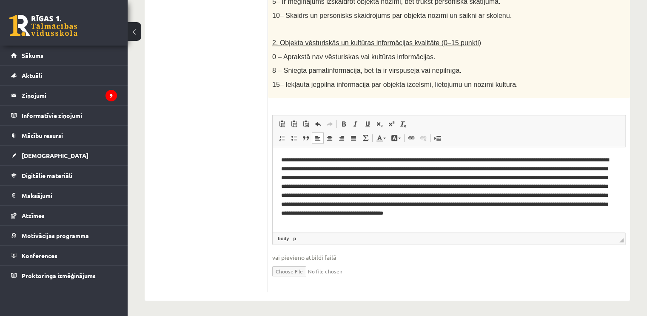
click at [293, 268] on input "file" at bounding box center [448, 270] width 353 height 17
type input "**********"
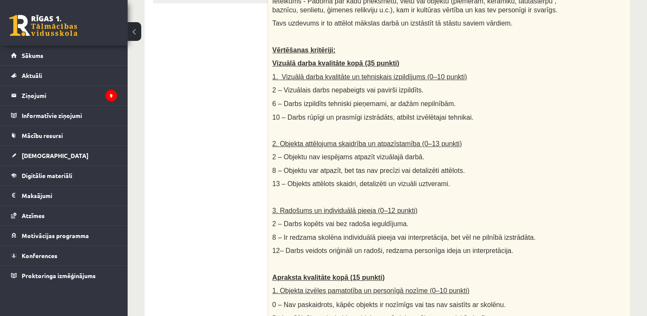
scroll to position [167, 0]
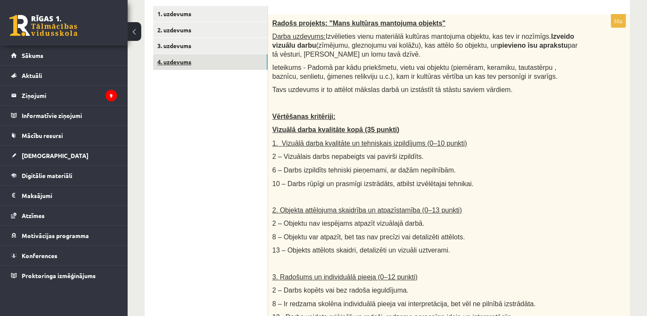
click at [203, 65] on link "4. uzdevums" at bounding box center [210, 62] width 114 height 16
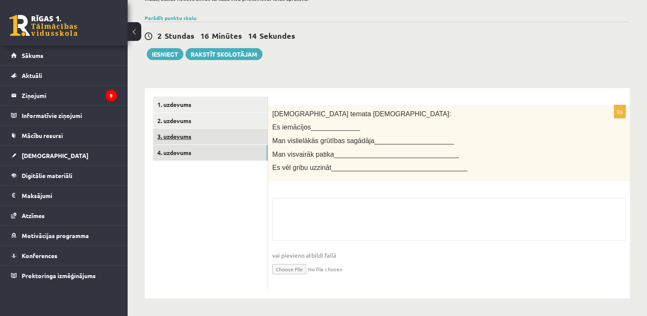
scroll to position [77, 0]
click at [211, 135] on link "3. uzdevums" at bounding box center [210, 136] width 114 height 16
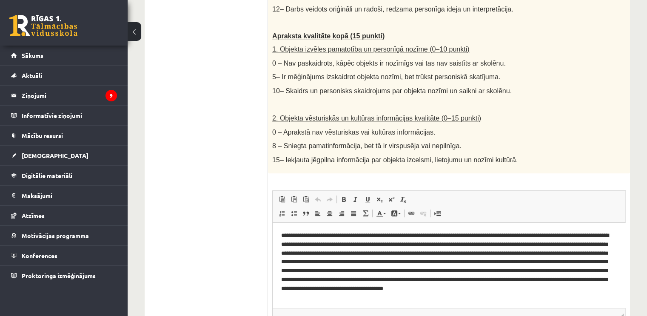
scroll to position [559, 0]
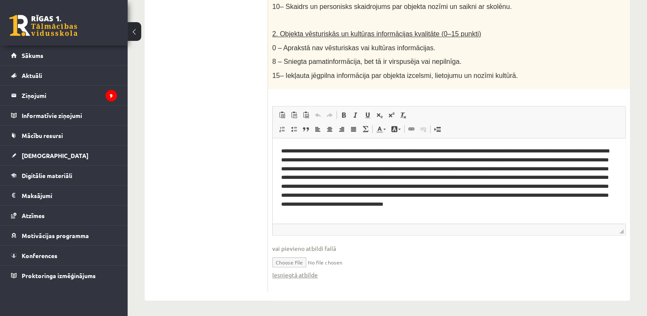
click at [302, 245] on span "vai pievieno atbildi failā" at bounding box center [448, 248] width 353 height 9
drag, startPoint x: 316, startPoint y: 245, endPoint x: 285, endPoint y: 241, distance: 31.8
click at [285, 241] on fieldset "**********" at bounding box center [448, 197] width 353 height 182
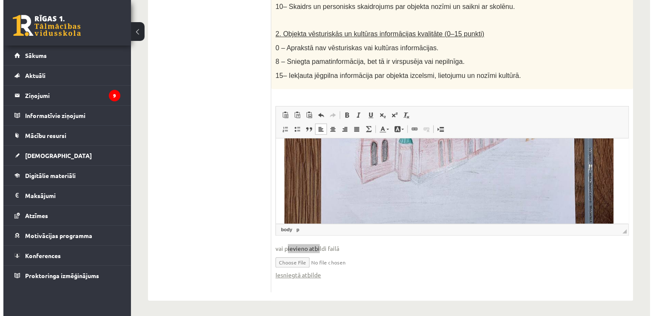
scroll to position [213, 0]
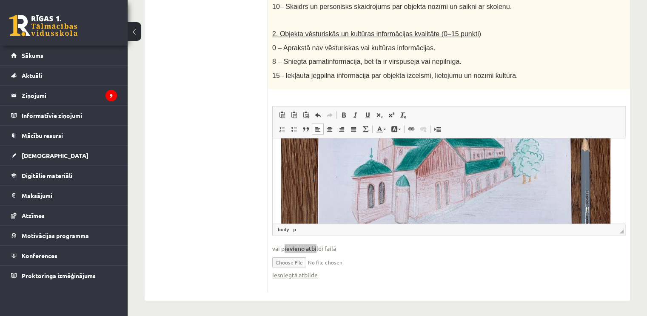
click at [473, 182] on img "Визуальный текстовый редактор, wiswyg-editor-user-answer-47433803392020" at bounding box center [445, 215] width 329 height 439
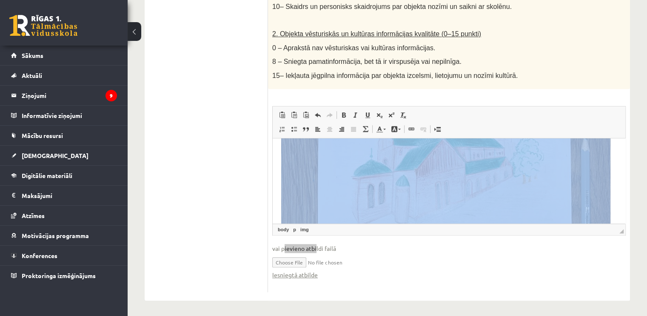
click at [473, 182] on img "Визуальный текстовый редактор, wiswyg-editor-user-answer-47433803392020" at bounding box center [445, 215] width 329 height 439
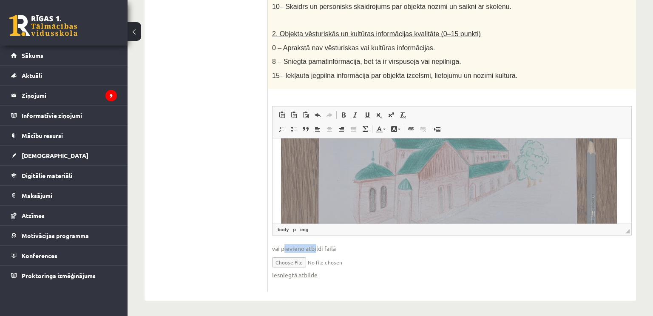
select select
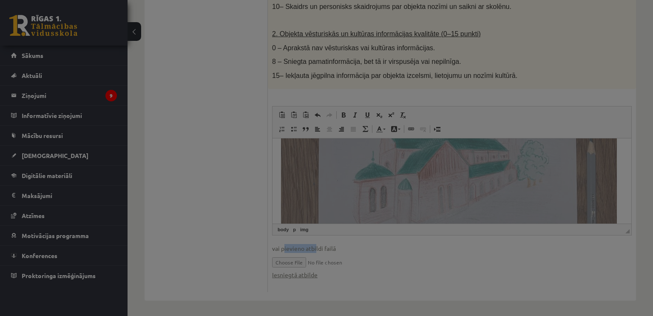
type input "***"
type input "****"
select select "****"
type input "*"
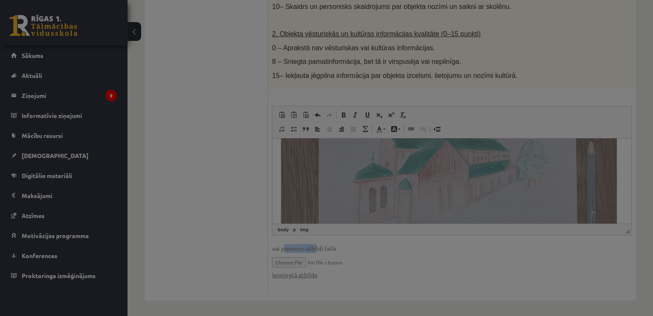
type input "*"
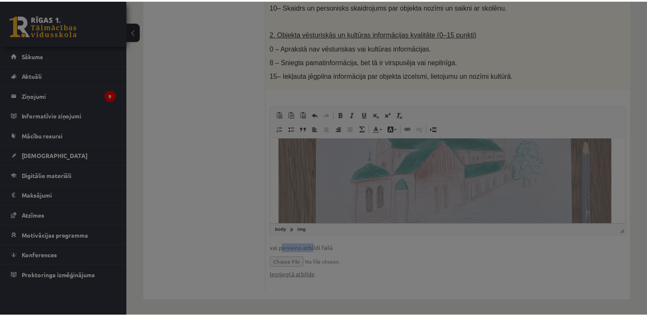
scroll to position [0, 0]
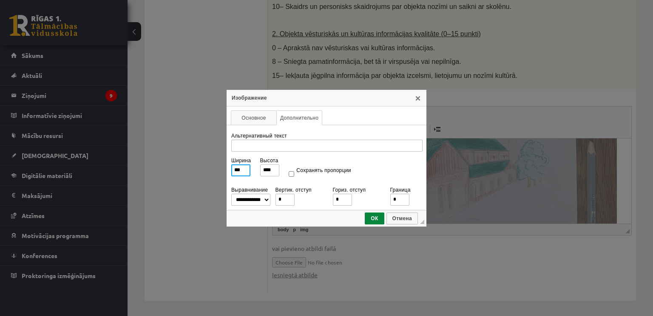
drag, startPoint x: 245, startPoint y: 170, endPoint x: 225, endPoint y: 167, distance: 19.8
click at [225, 167] on div "**********" at bounding box center [326, 158] width 653 height 316
type input "*"
type input "**"
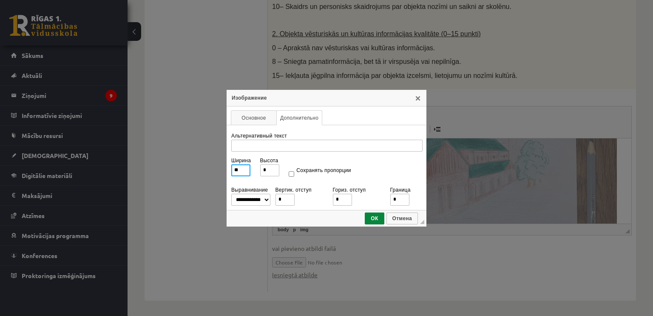
type input "**"
type input "***"
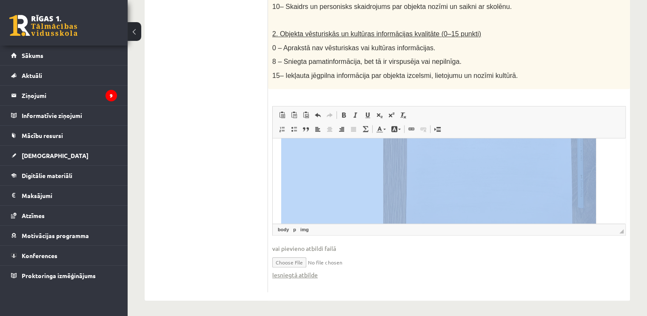
click at [495, 189] on p "**********" at bounding box center [445, 112] width 329 height 357
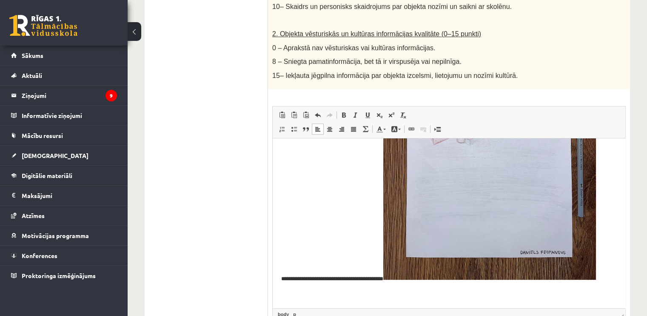
drag, startPoint x: 623, startPoint y: 231, endPoint x: 591, endPoint y: 316, distance: 90.6
click at [591, 315] on span "◢ Путь элементов body p" at bounding box center [449, 313] width 353 height 11
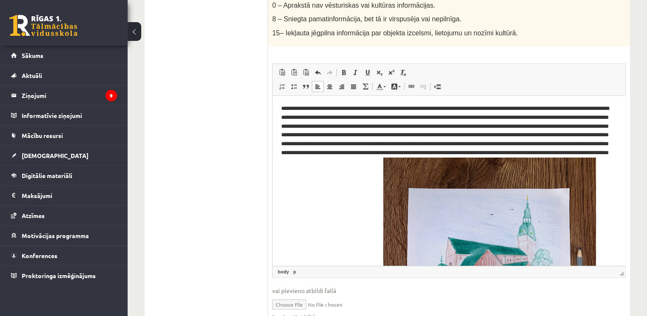
scroll to position [643, 0]
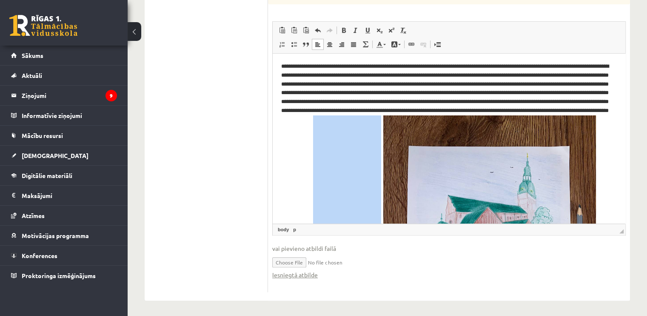
drag, startPoint x: 377, startPoint y: 130, endPoint x: 457, endPoint y: 132, distance: 80.4
click at [457, 132] on p "**********" at bounding box center [445, 240] width 329 height 357
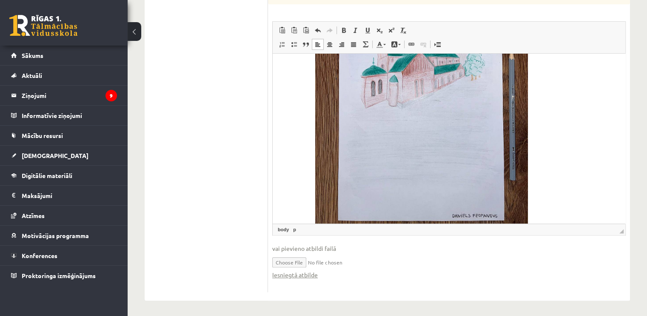
scroll to position [15, 0]
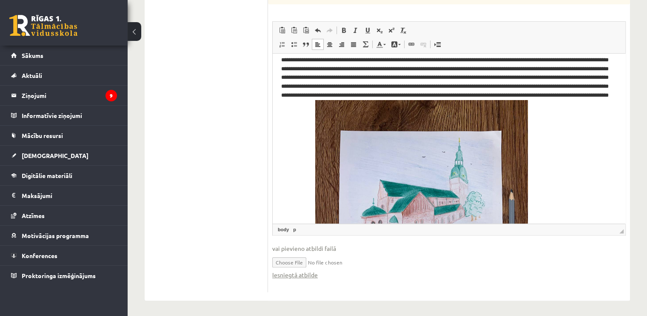
click at [324, 144] on p "**********" at bounding box center [445, 220] width 329 height 348
click at [319, 28] on span at bounding box center [317, 30] width 7 height 7
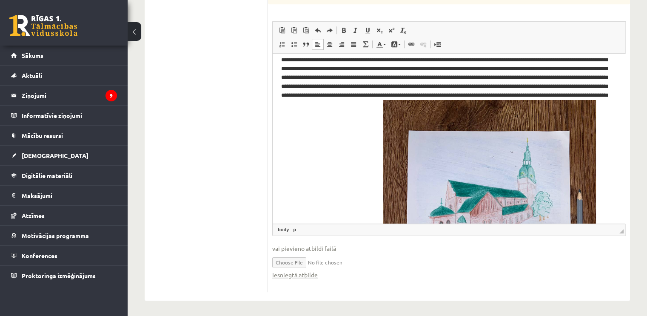
click at [540, 179] on p "**********" at bounding box center [445, 224] width 329 height 357
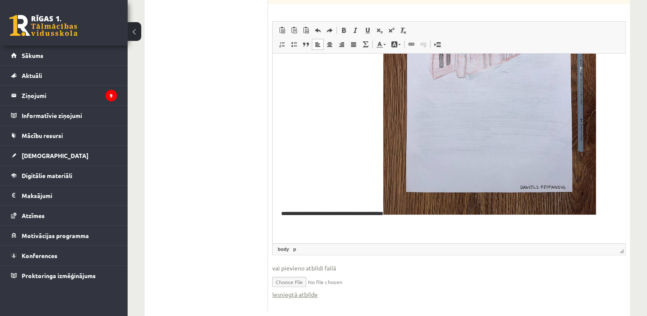
scroll to position [118, 0]
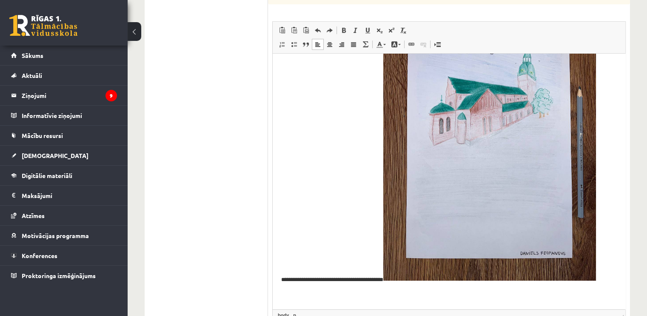
drag, startPoint x: 622, startPoint y: 230, endPoint x: 617, endPoint y: 316, distance: 85.6
click at [617, 315] on span "◢ Путь элементов body p" at bounding box center [449, 314] width 353 height 11
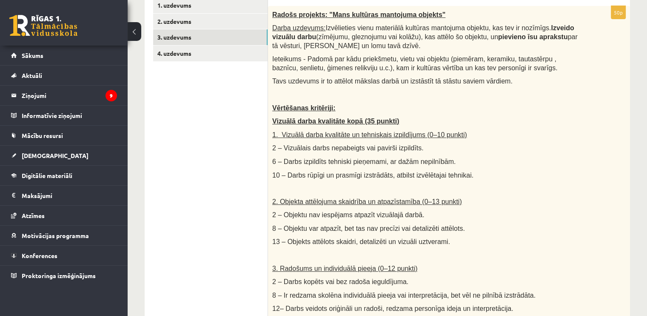
scroll to position [0, 0]
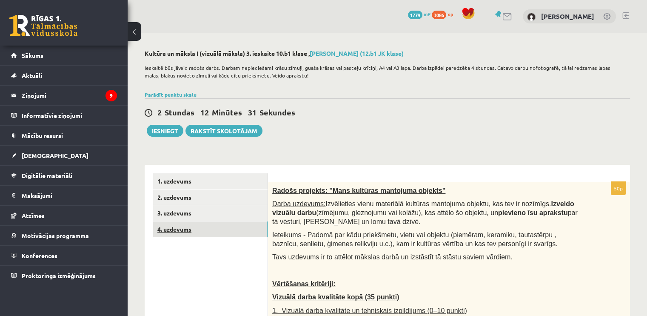
click at [202, 226] on link "4. uzdevums" at bounding box center [210, 229] width 114 height 16
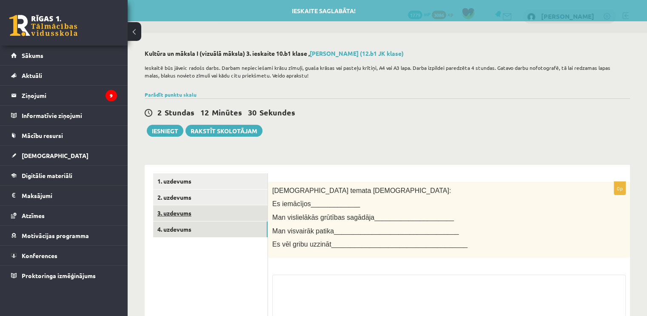
click at [205, 216] on link "3. uzdevums" at bounding box center [210, 213] width 114 height 16
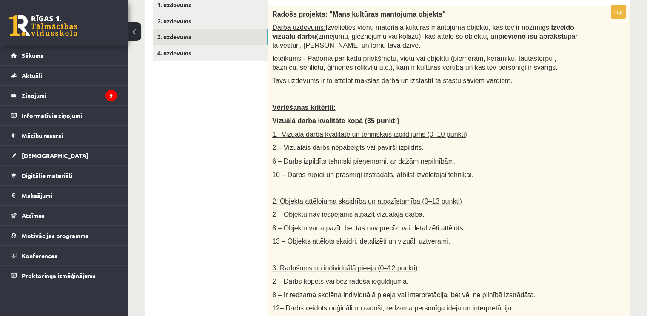
scroll to position [6, 0]
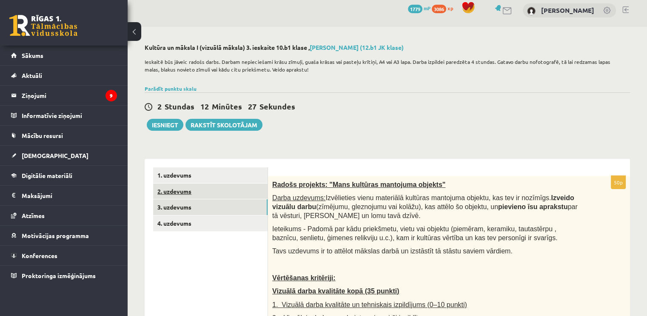
click at [183, 194] on link "2. uzdevums" at bounding box center [210, 191] width 114 height 16
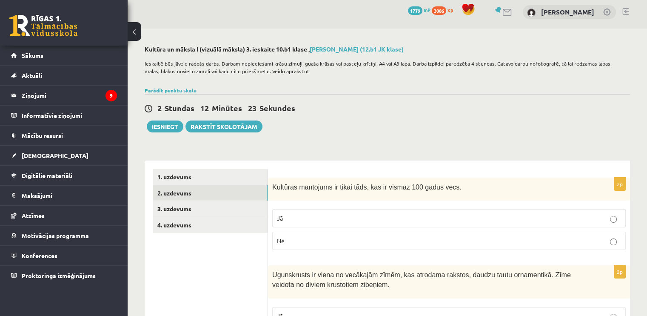
scroll to position [0, 0]
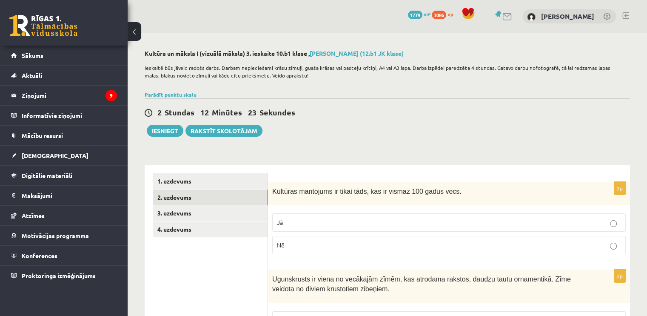
click at [212, 177] on link "1. uzdevums" at bounding box center [210, 181] width 114 height 16
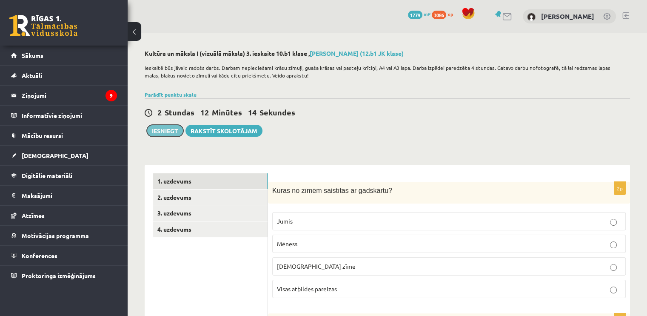
click at [154, 134] on button "Iesniegt" at bounding box center [165, 131] width 37 height 12
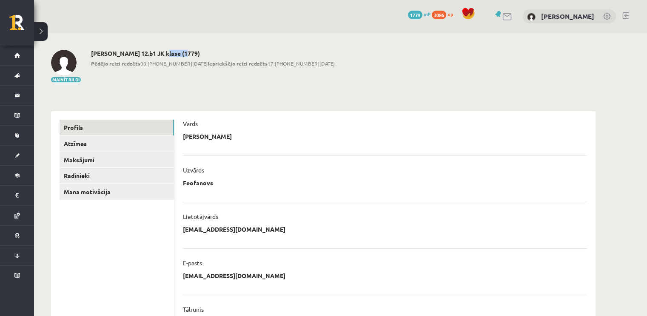
drag, startPoint x: 161, startPoint y: 56, endPoint x: 181, endPoint y: 49, distance: 21.4
click at [181, 50] on h2 "[PERSON_NAME] 12.b1 JK klase (1779)" at bounding box center [213, 53] width 244 height 7
click at [316, 39] on div "**********" at bounding box center [323, 273] width 578 height 480
drag, startPoint x: 185, startPoint y: 53, endPoint x: 96, endPoint y: 50, distance: 88.9
click at [96, 50] on h2 "[PERSON_NAME] 12.b1 JK klase (1779)" at bounding box center [213, 53] width 244 height 7
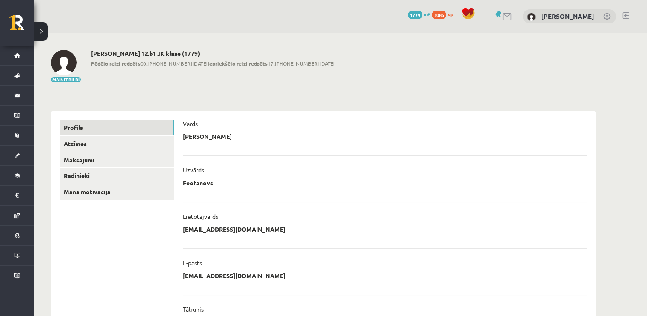
click at [100, 68] on div "[PERSON_NAME] 12.b1 JK klase (1779) Pēdējo reizi redzēts 00:[PHONE_NUMBER][DATE…" at bounding box center [213, 66] width 244 height 33
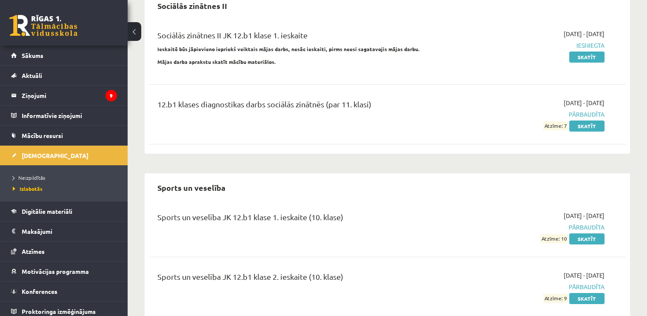
scroll to position [3105, 0]
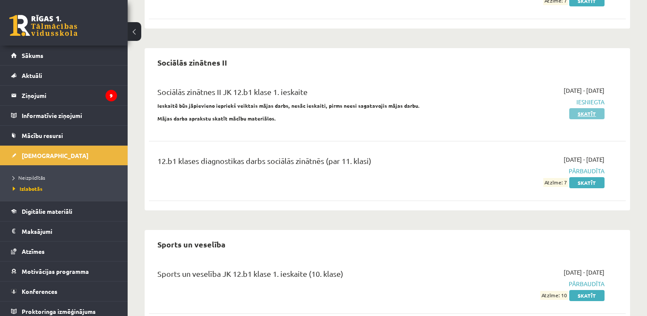
click at [595, 108] on link "Skatīt" at bounding box center [586, 113] width 35 height 11
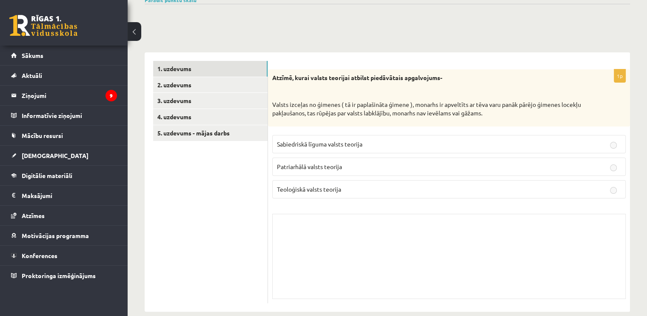
scroll to position [111, 0]
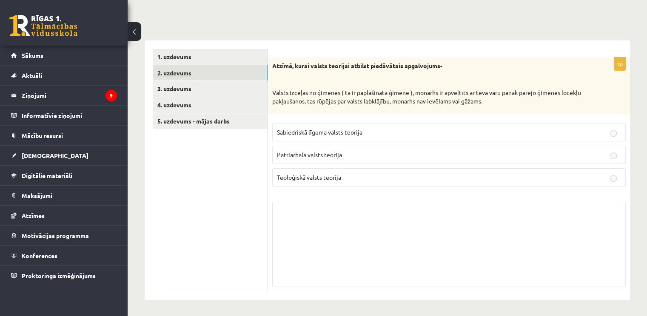
click at [197, 73] on link "2. uzdevums" at bounding box center [210, 73] width 114 height 16
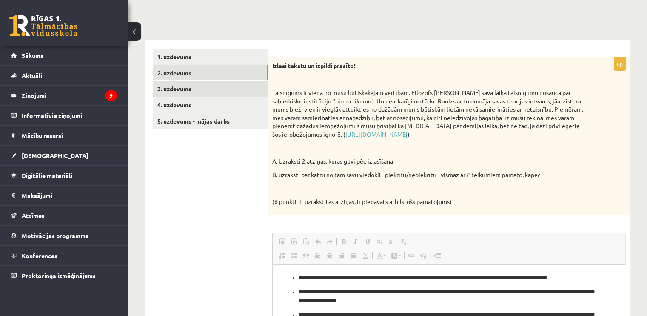
scroll to position [0, 0]
click at [182, 86] on link "3. uzdevums" at bounding box center [210, 89] width 114 height 16
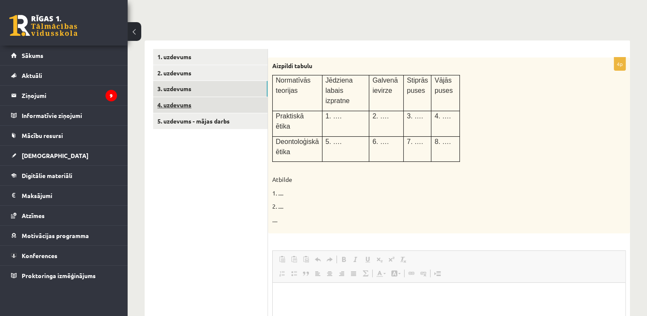
click at [163, 106] on link "4. uzdevums" at bounding box center [210, 105] width 114 height 16
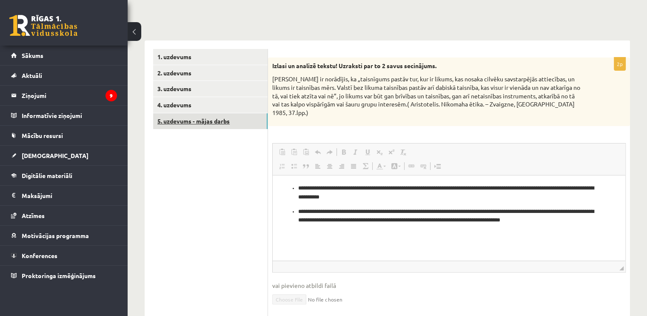
click at [187, 119] on link "5. uzdevums - mājas darbs" at bounding box center [210, 121] width 114 height 16
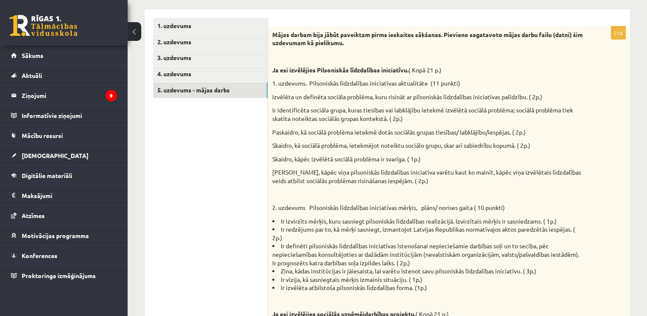
scroll to position [69, 0]
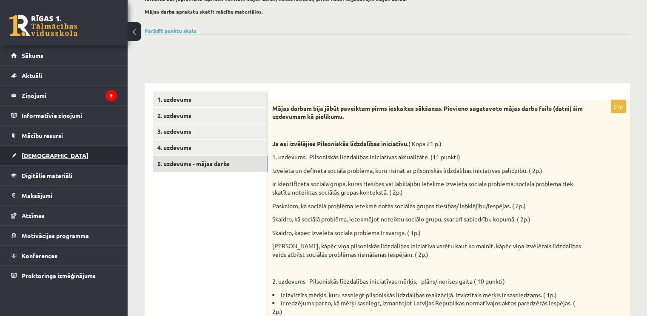
click at [86, 150] on link "[DEMOGRAPHIC_DATA]" at bounding box center [64, 155] width 106 height 20
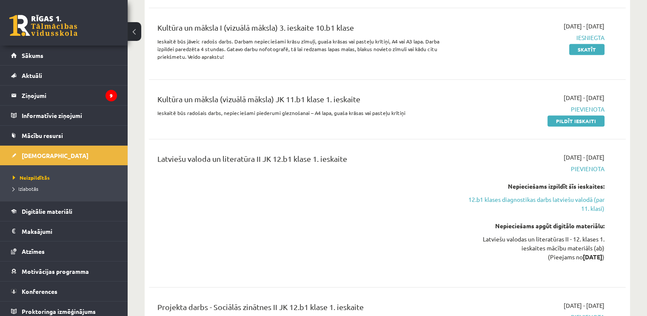
scroll to position [664, 0]
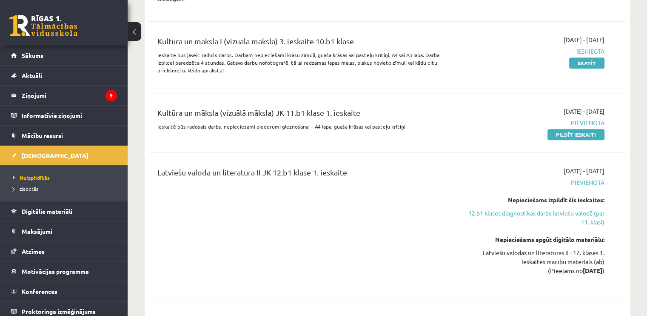
drag, startPoint x: 560, startPoint y: 117, endPoint x: 333, endPoint y: 125, distance: 227.7
click at [333, 125] on div "Kultūra un māksla (vizuālā māksla) JK 11.b1 klase 1. ieskaite Ieskaitē būs rado…" at bounding box center [387, 122] width 477 height 49
click at [76, 59] on link "Sākums" at bounding box center [64, 56] width 106 height 20
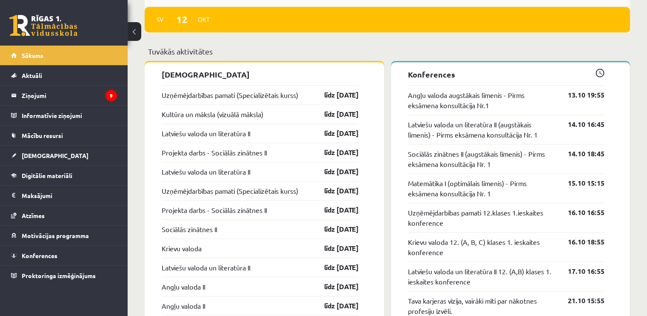
scroll to position [723, 0]
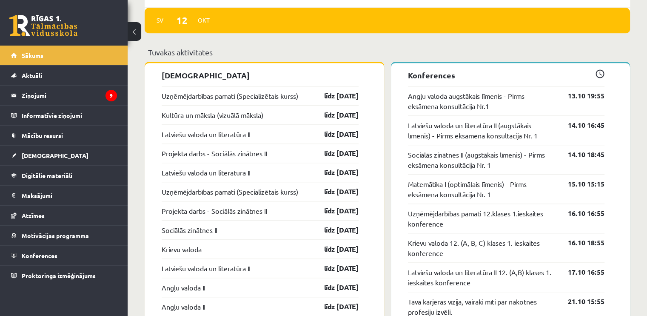
drag, startPoint x: 376, startPoint y: 171, endPoint x: 296, endPoint y: 59, distance: 138.0
click at [296, 59] on div "Tuvākās aktivitātes" at bounding box center [387, 54] width 485 height 17
click at [217, 136] on link "Latviešu valoda un literatūra II" at bounding box center [206, 134] width 88 height 10
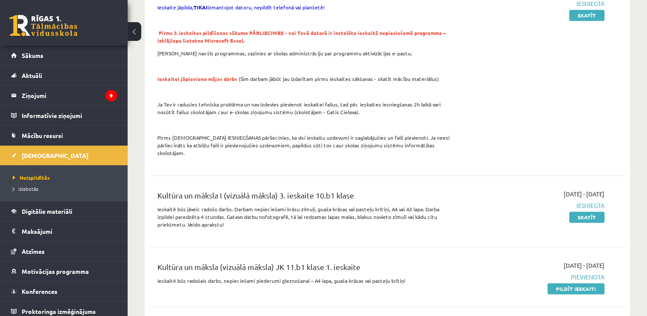
scroll to position [680, 0]
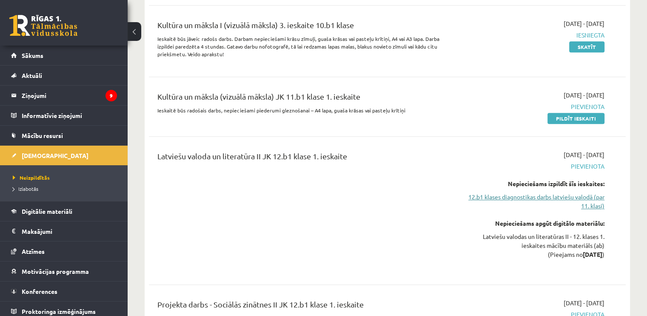
click at [490, 192] on link "12.b1 klases diagnostikas darbs latviešu valodā (par 11. klasi)" at bounding box center [534, 201] width 140 height 18
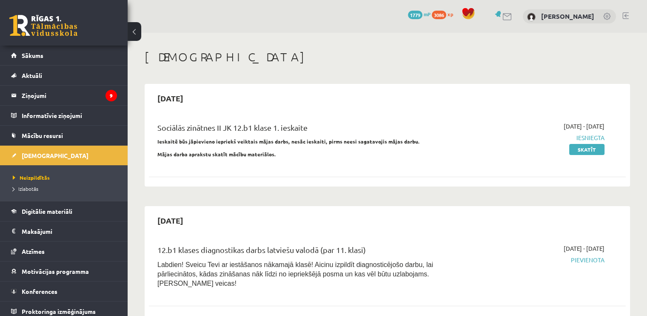
click at [424, 15] on span "mP" at bounding box center [427, 14] width 7 height 7
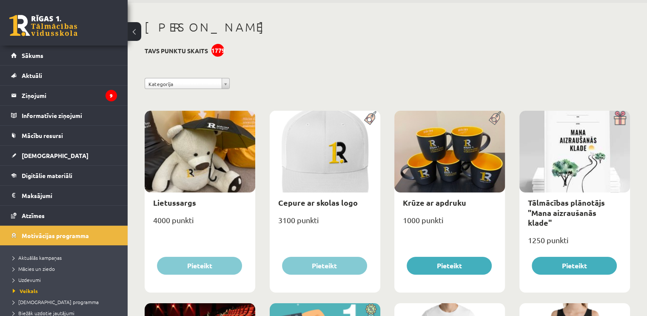
scroll to position [43, 0]
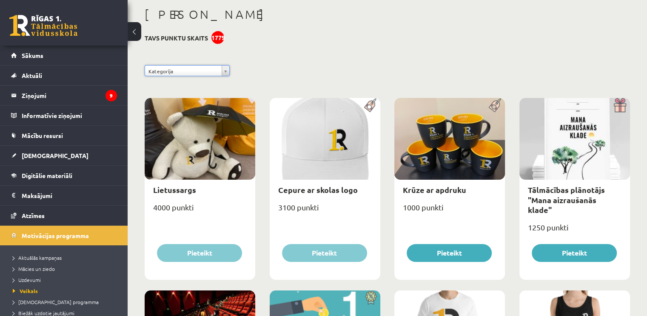
drag, startPoint x: 222, startPoint y: 70, endPoint x: 221, endPoint y: 75, distance: 5.2
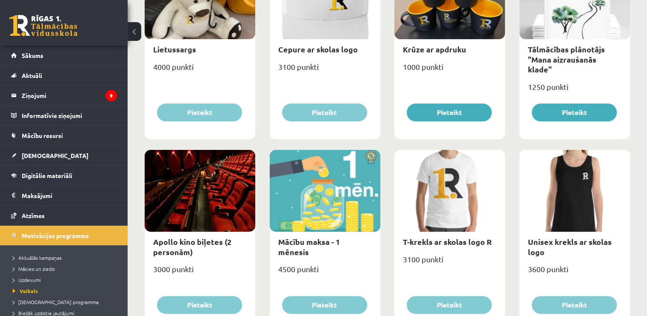
scroll to position [0, 0]
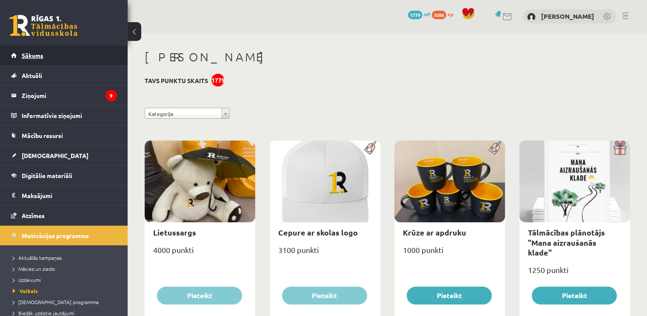
click at [60, 58] on link "Sākums" at bounding box center [64, 56] width 106 height 20
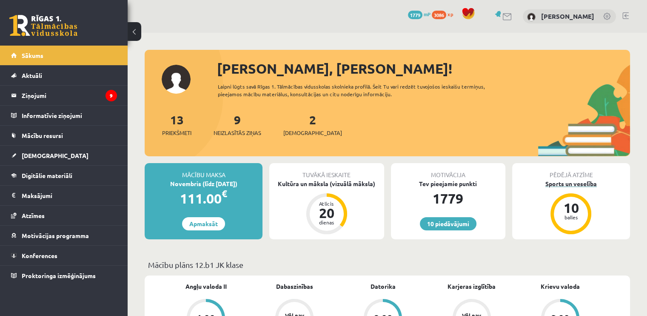
click at [579, 183] on div "Sports un veselība" at bounding box center [571, 183] width 118 height 9
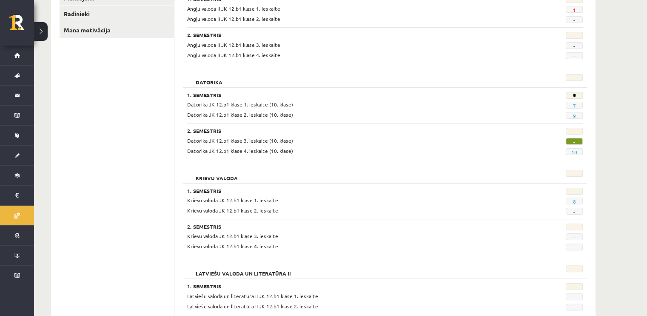
scroll to position [85, 0]
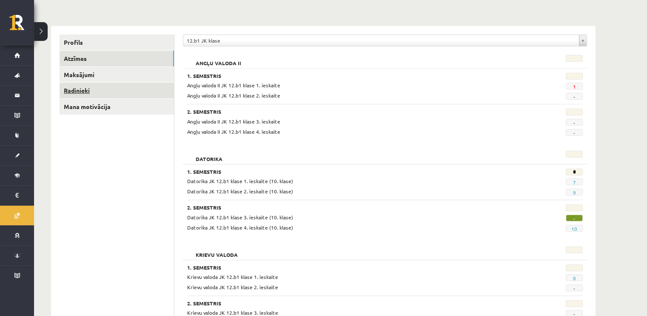
click at [112, 95] on link "Radinieki" at bounding box center [117, 91] width 114 height 16
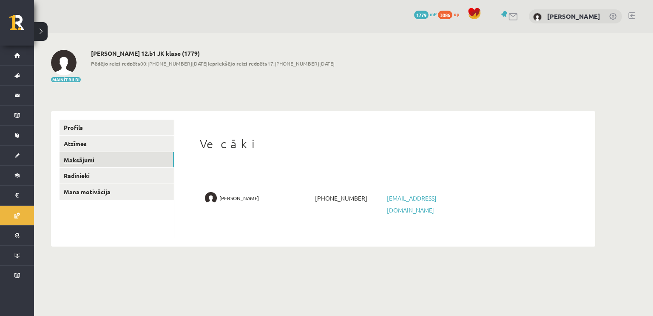
click at [95, 158] on link "Maksājumi" at bounding box center [117, 160] width 114 height 16
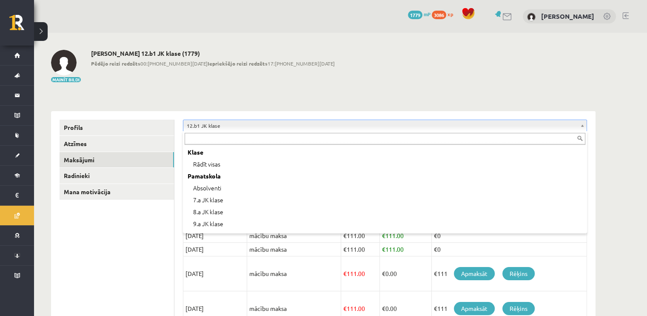
scroll to position [236, 0]
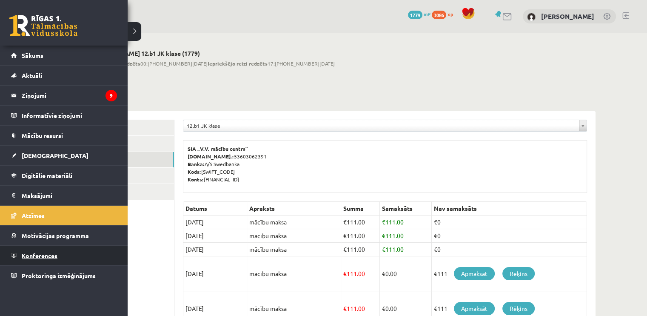
click at [40, 245] on link "Konferences" at bounding box center [64, 255] width 106 height 20
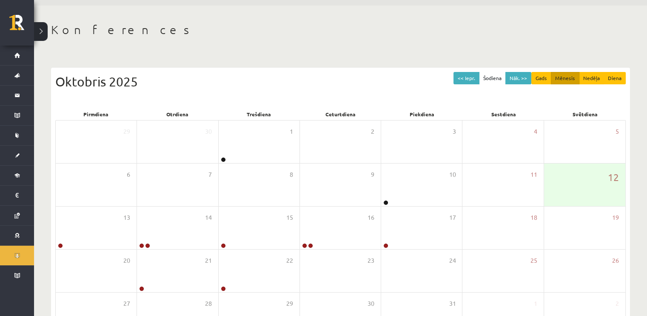
scroll to position [43, 0]
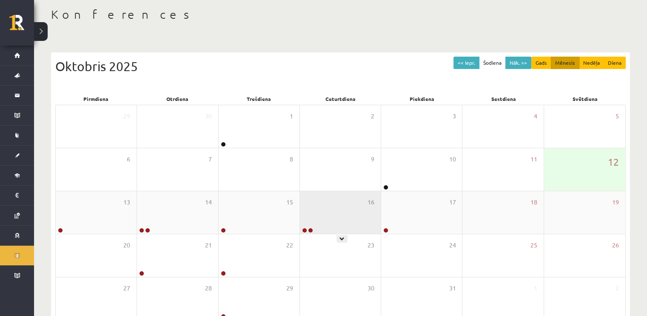
click at [340, 239] on icon at bounding box center [341, 238] width 5 height 5
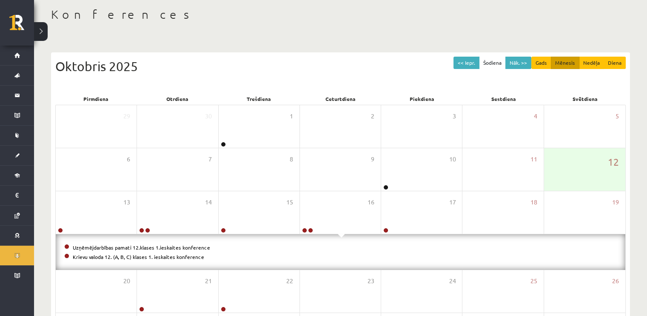
click at [340, 236] on span at bounding box center [341, 235] width 7 height 4
click at [342, 238] on div "Uzņēmējdarbības pamati 12.klases 1.ieskaites konference Krievu valoda 12. (A, B…" at bounding box center [340, 252] width 569 height 36
click at [339, 236] on span at bounding box center [341, 235] width 7 height 4
click at [543, 63] on button "Gads" at bounding box center [541, 63] width 20 height 12
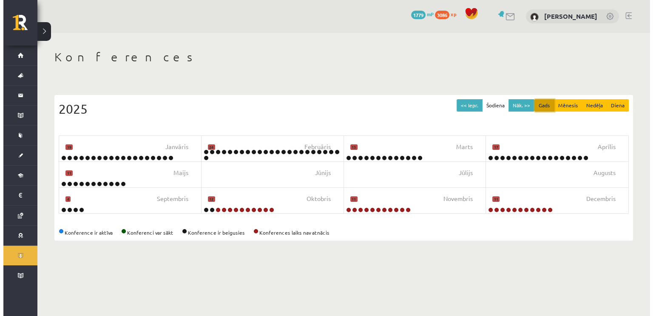
scroll to position [0, 0]
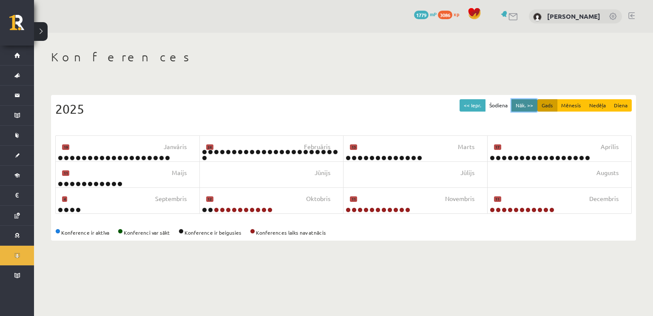
click at [527, 100] on button "Nāk. >>" at bounding box center [525, 105] width 26 height 12
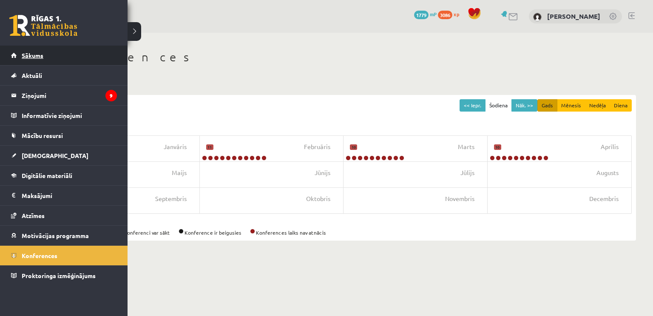
click at [29, 54] on span "Sākums" at bounding box center [33, 55] width 22 height 8
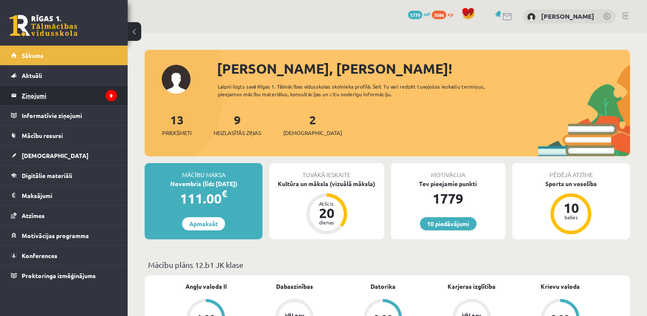
click at [100, 102] on legend "Ziņojumi 9" at bounding box center [69, 95] width 95 height 20
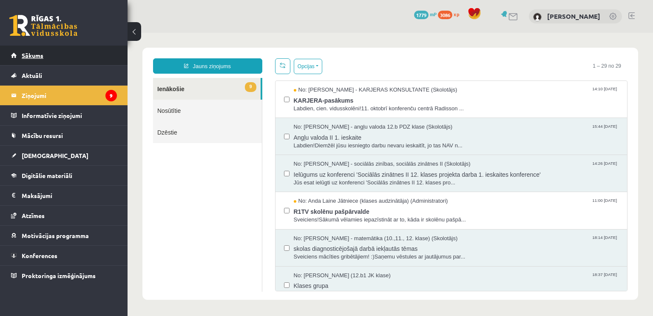
click at [77, 62] on link "Sākums" at bounding box center [64, 56] width 106 height 20
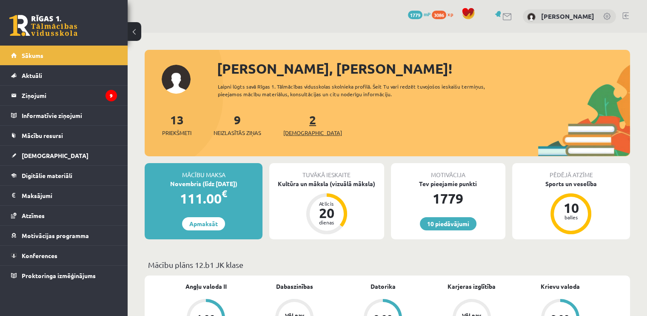
click at [294, 128] on span "[DEMOGRAPHIC_DATA]" at bounding box center [312, 132] width 59 height 9
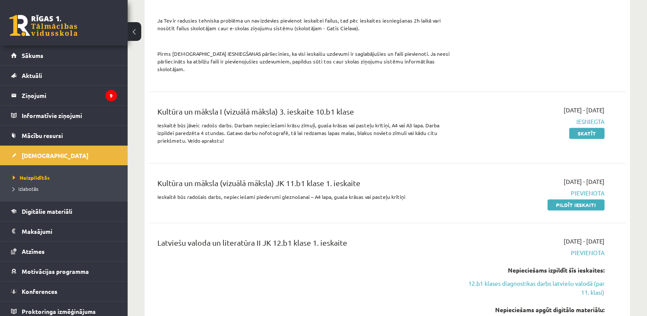
scroll to position [553, 0]
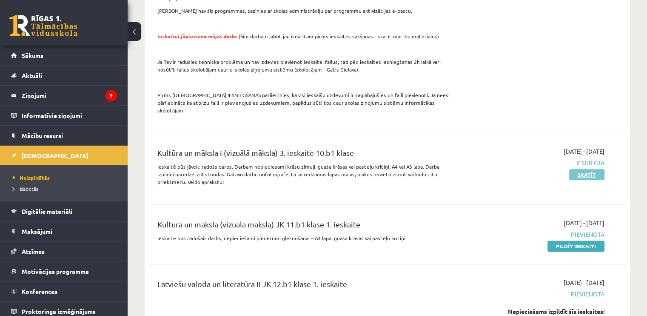
click at [595, 169] on link "Skatīt" at bounding box center [586, 174] width 35 height 11
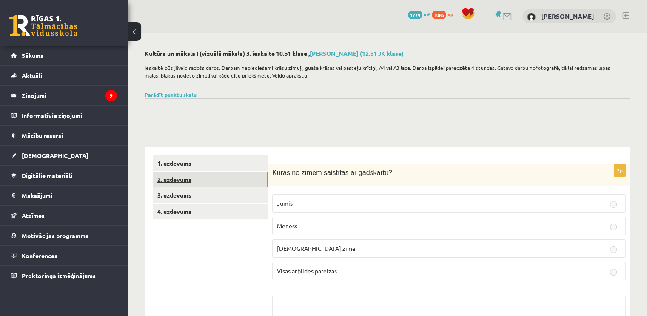
click at [235, 176] on link "2. uzdevums" at bounding box center [210, 179] width 114 height 16
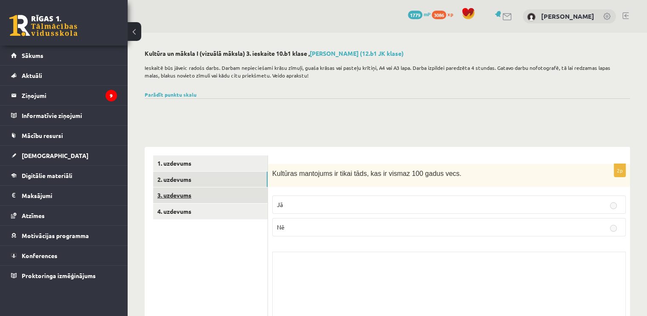
click at [232, 191] on link "3. uzdevums" at bounding box center [210, 195] width 114 height 16
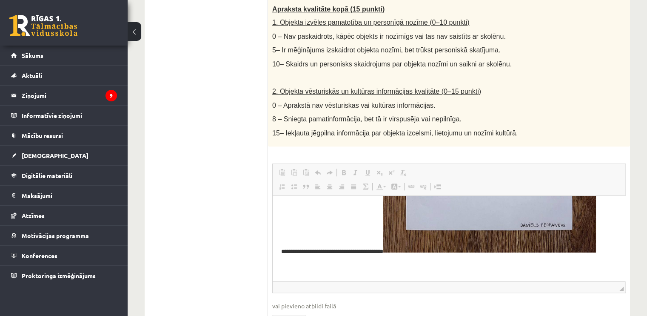
scroll to position [340, 0]
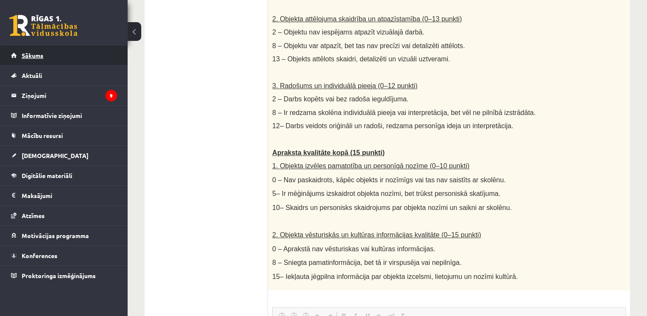
click at [43, 57] on link "Sākums" at bounding box center [64, 56] width 106 height 20
